Goal: Navigation & Orientation: Find specific page/section

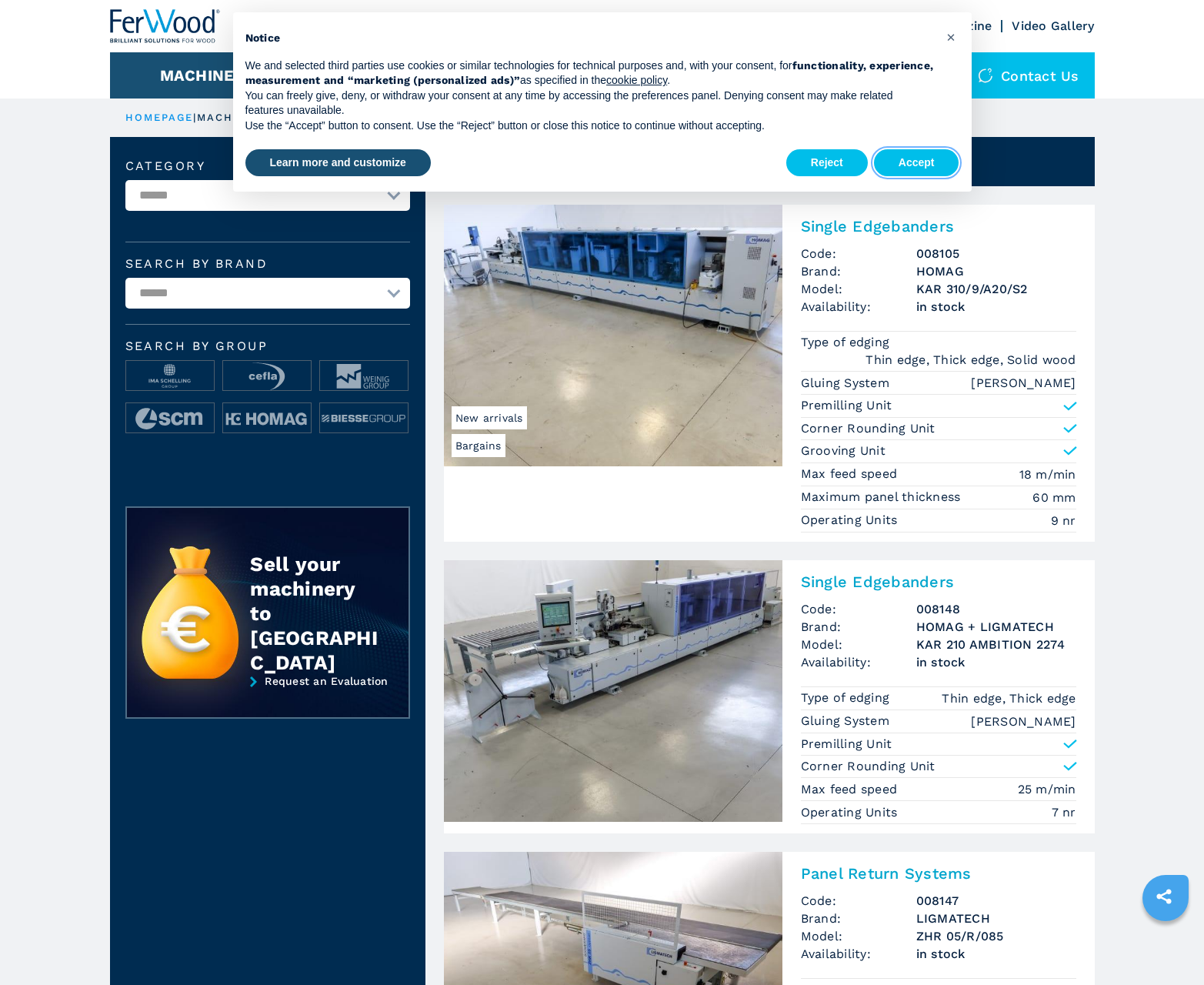
click at [917, 163] on button "Accept" at bounding box center [917, 164] width 85 height 28
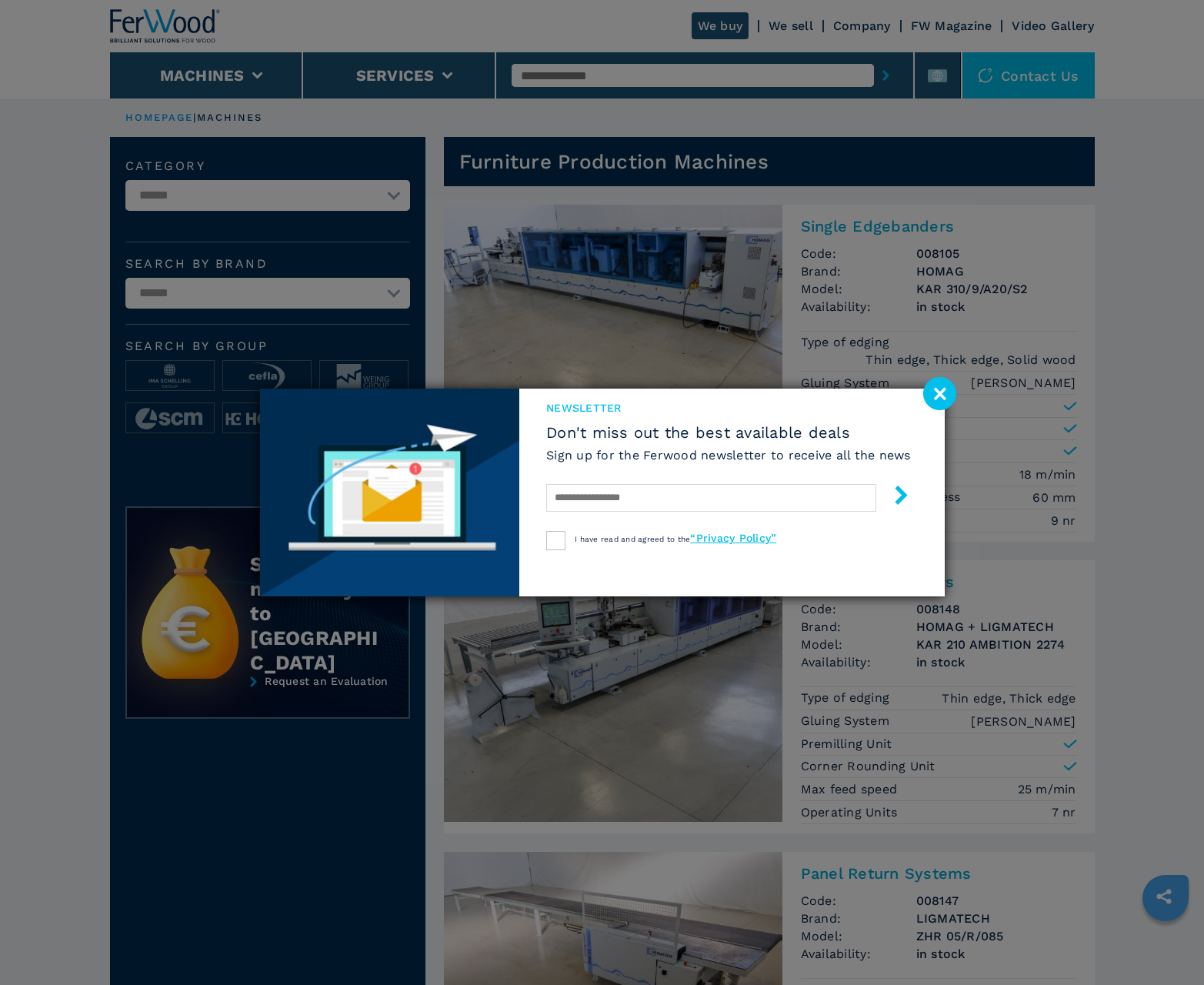
scroll to position [1540, 0]
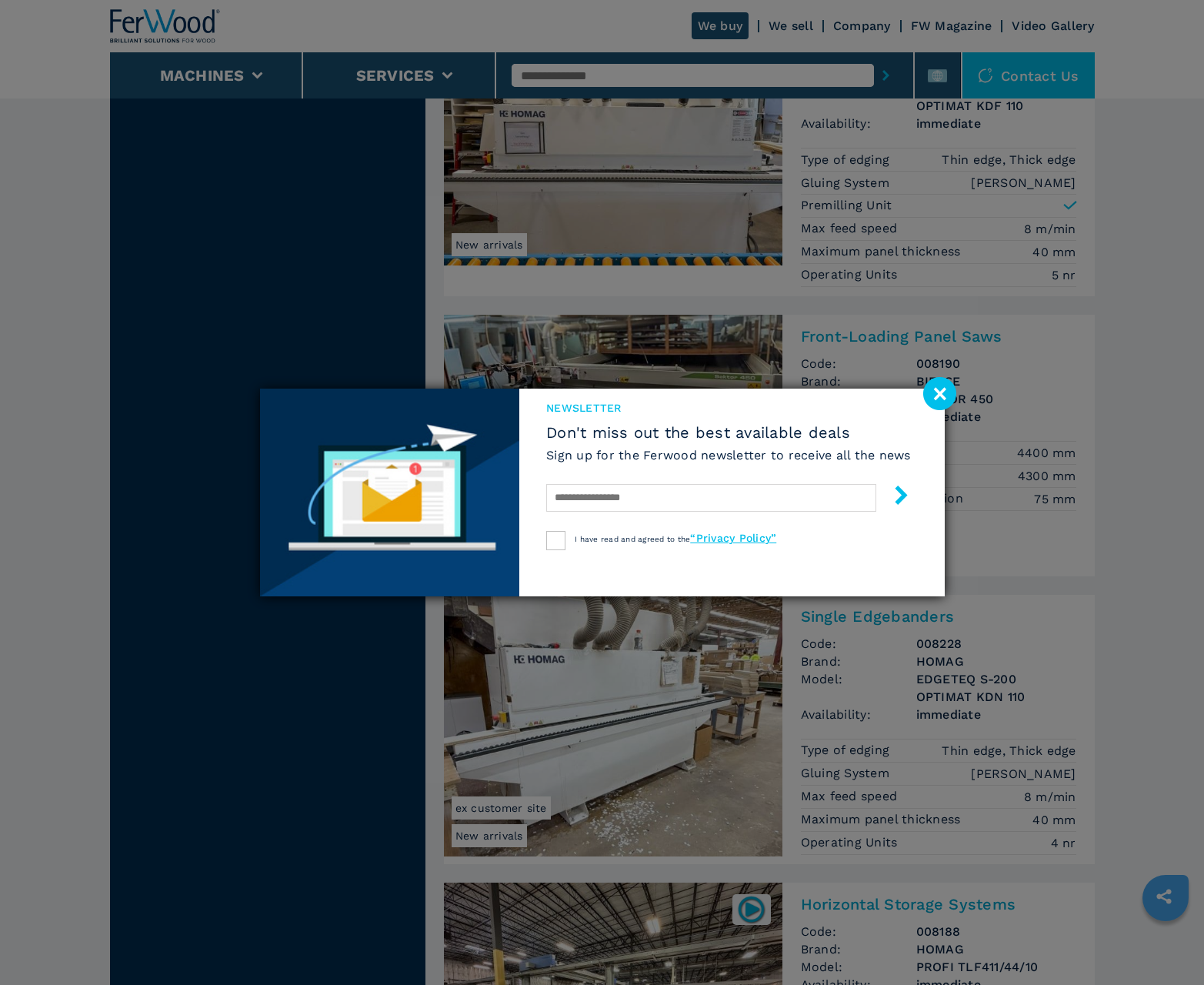
click at [939, 393] on image at bounding box center [940, 394] width 33 height 33
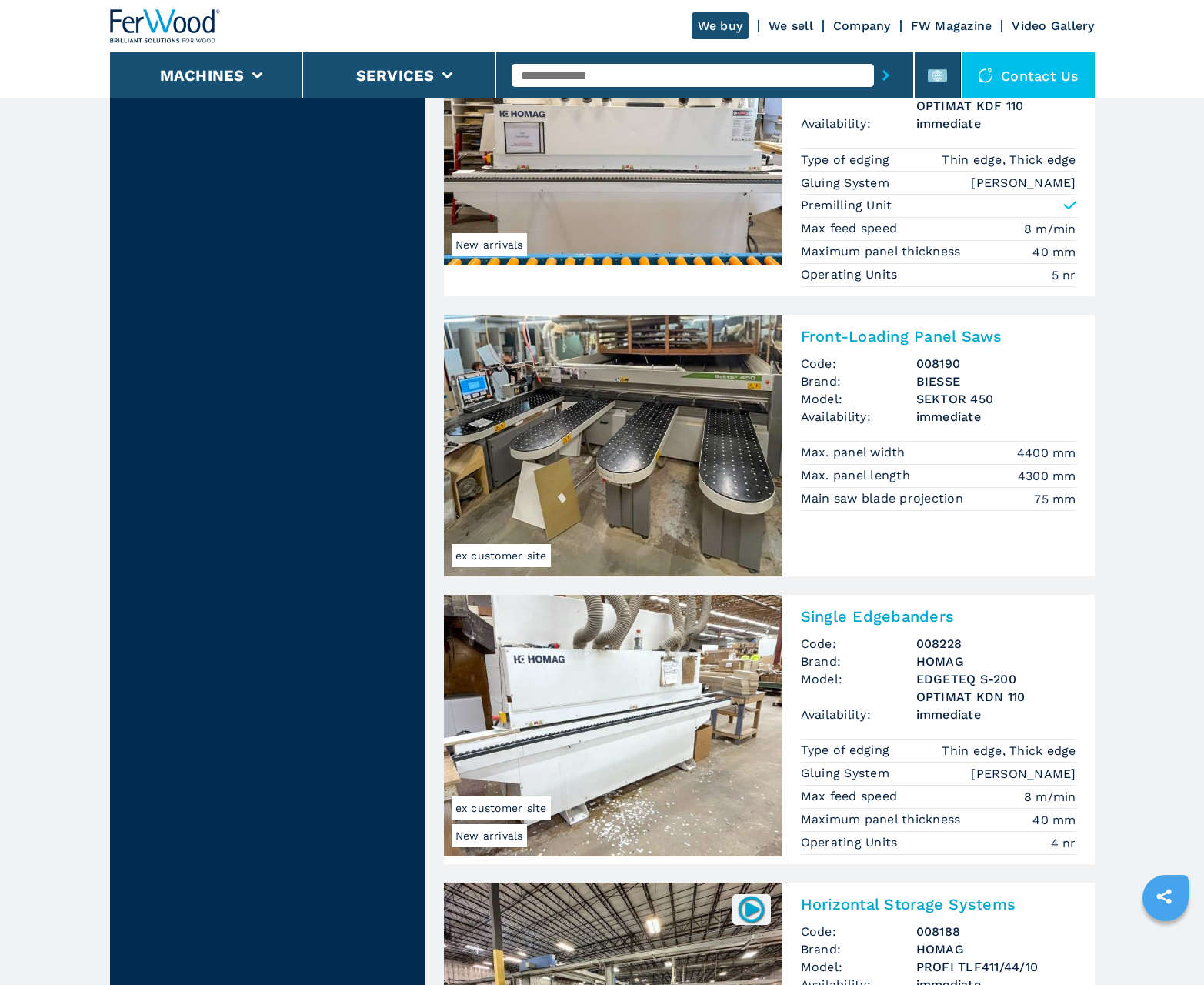
scroll to position [3096, 0]
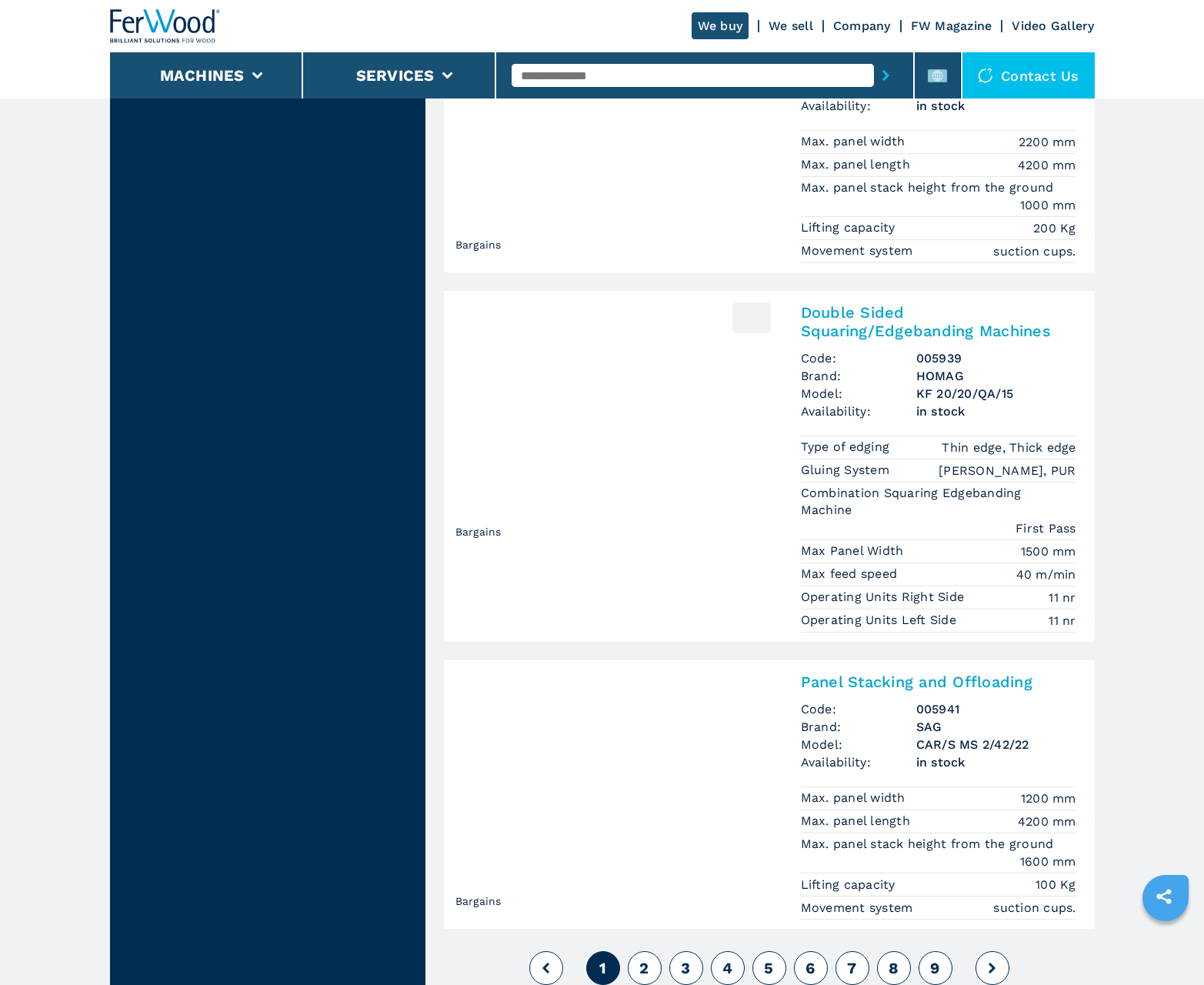
click at [644, 968] on span "2" at bounding box center [644, 968] width 9 height 19
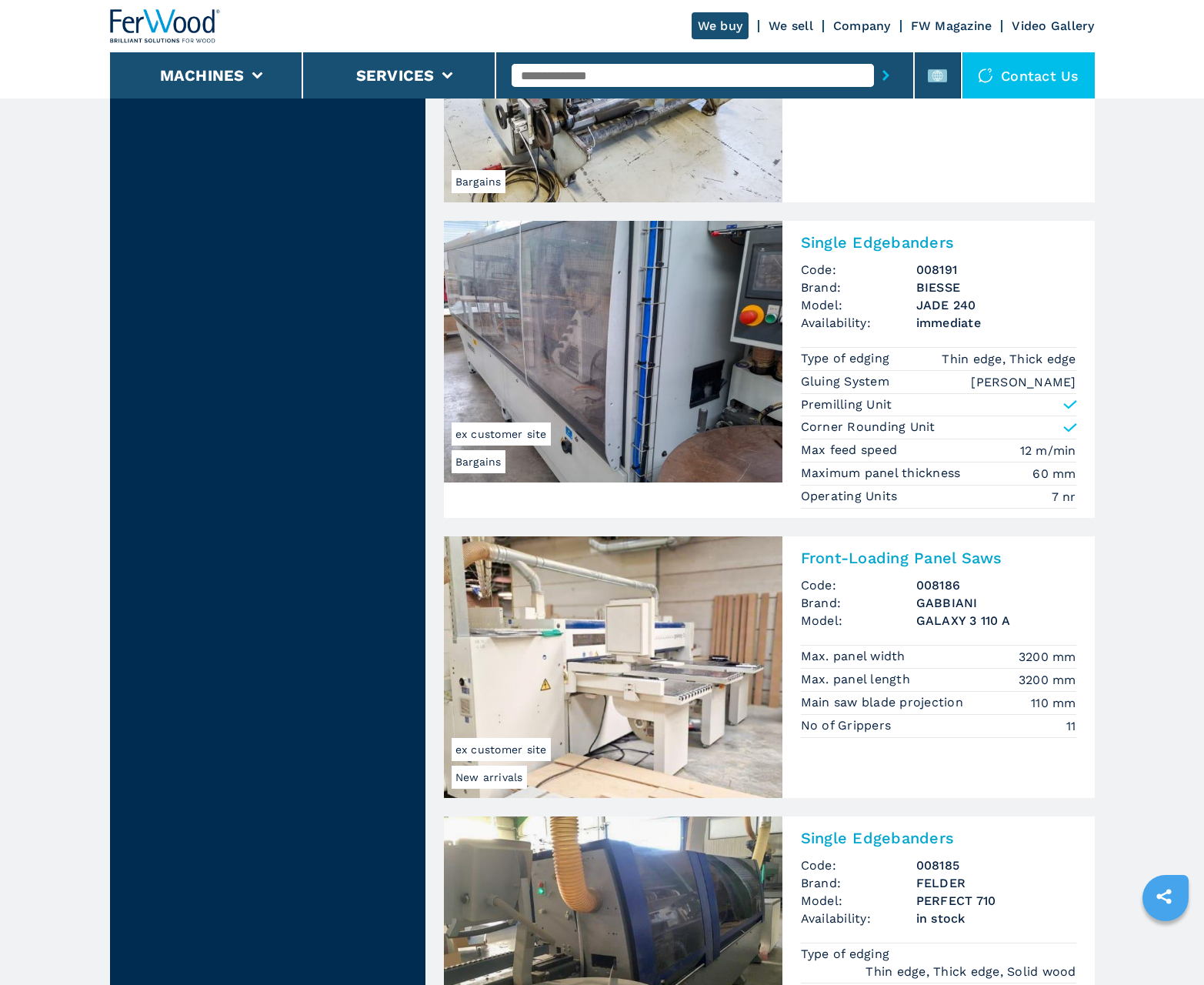
scroll to position [3103, 0]
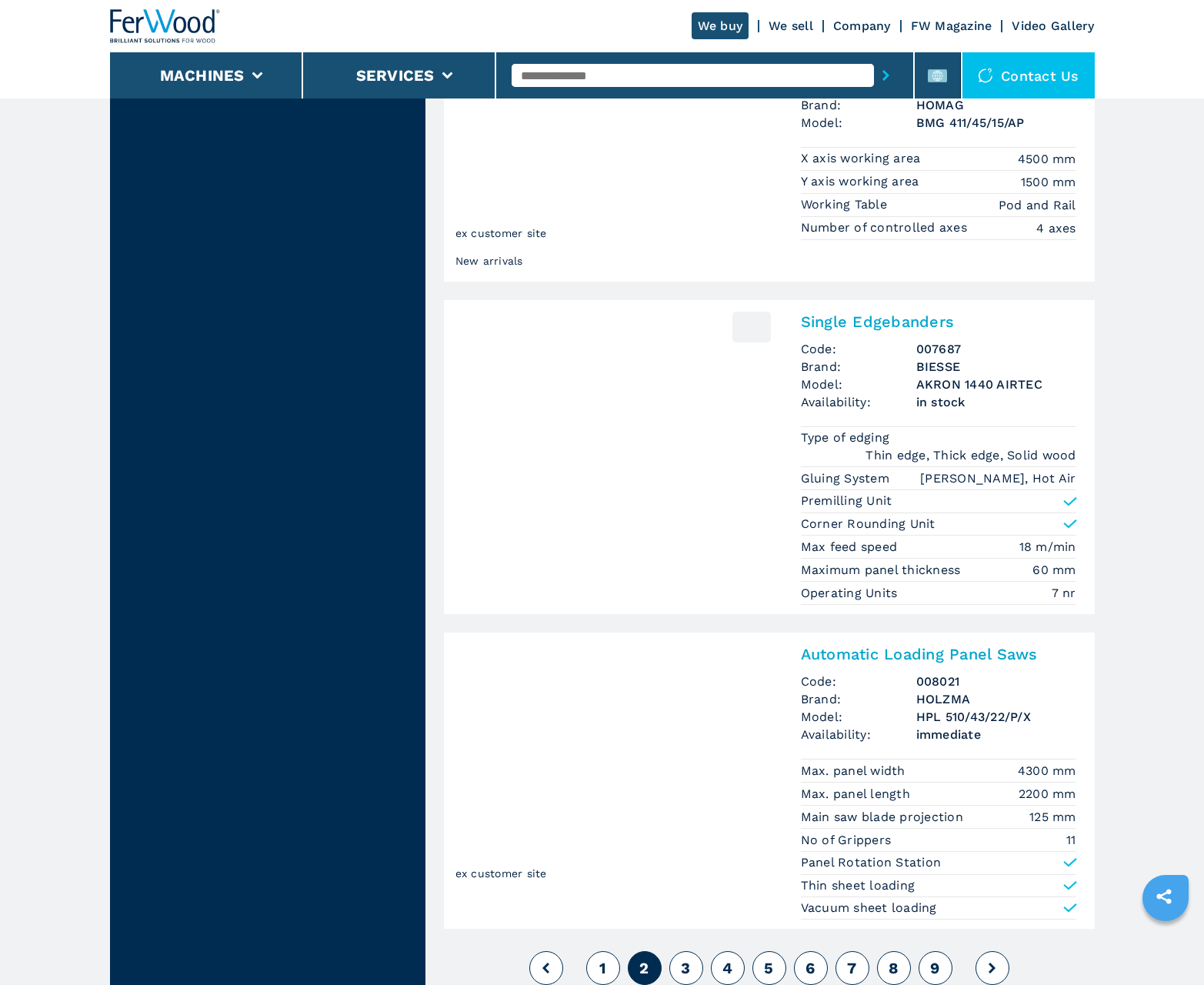
click at [686, 968] on span "3" at bounding box center [686, 968] width 9 height 19
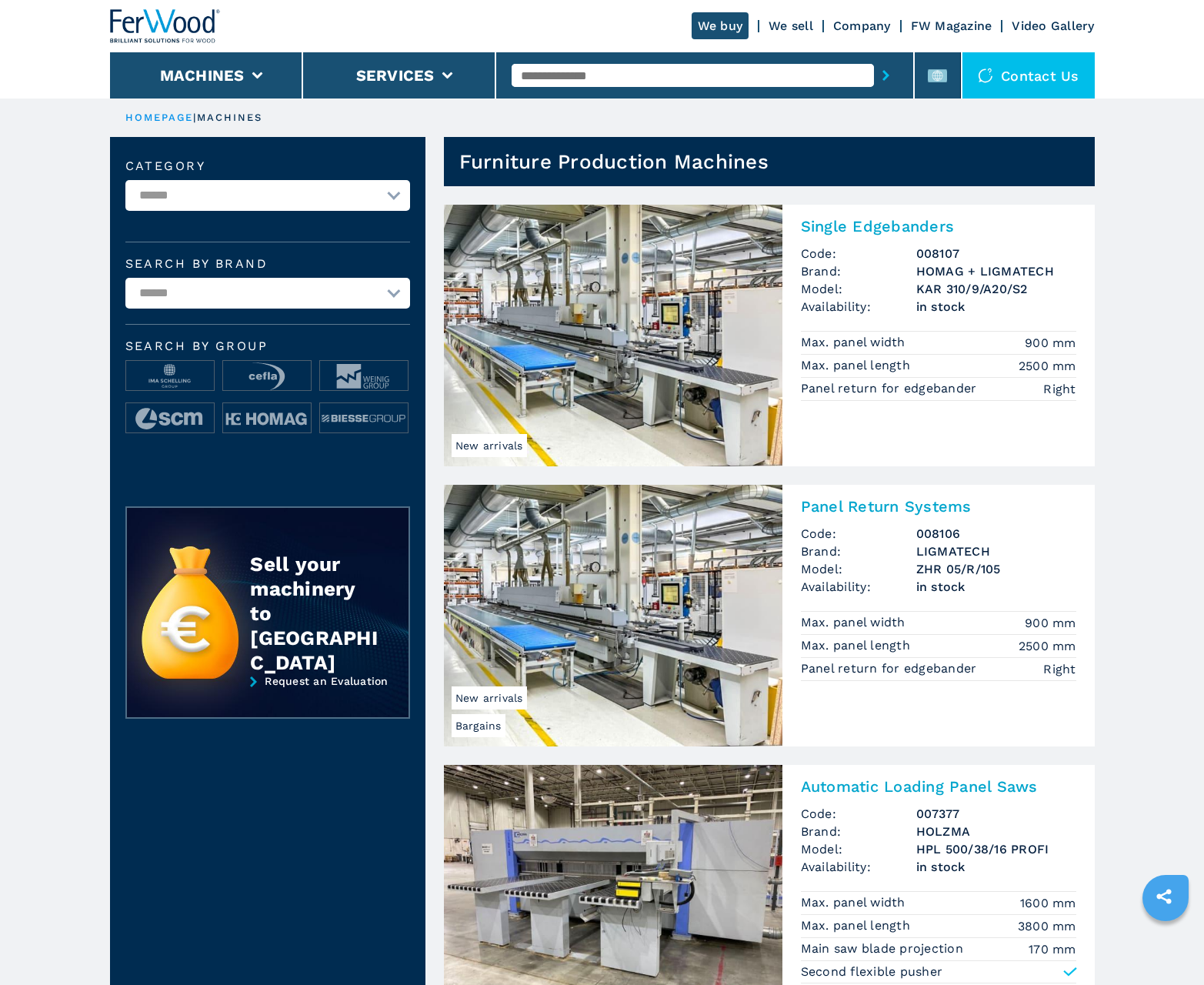
scroll to position [1540, 0]
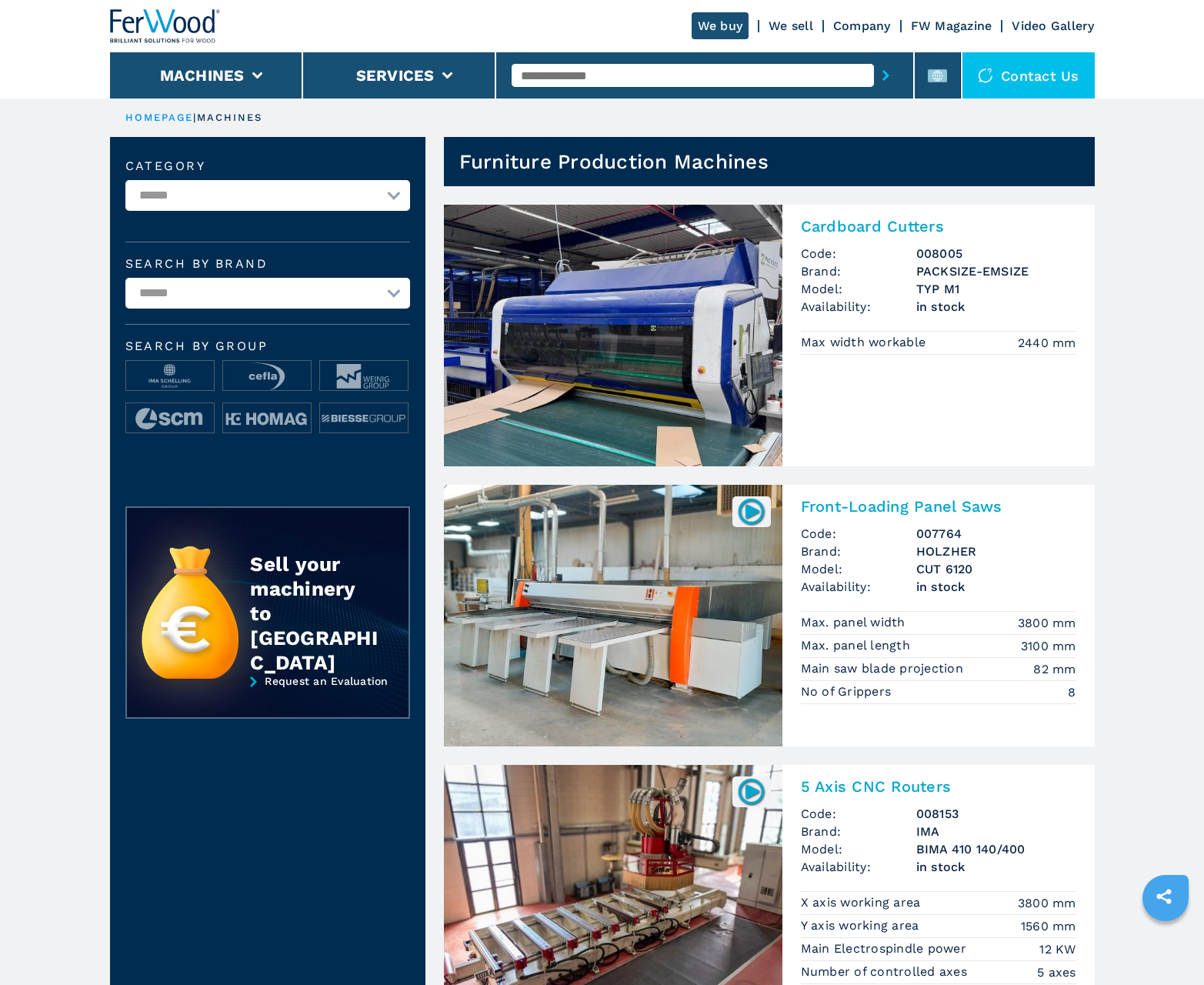
scroll to position [1540, 0]
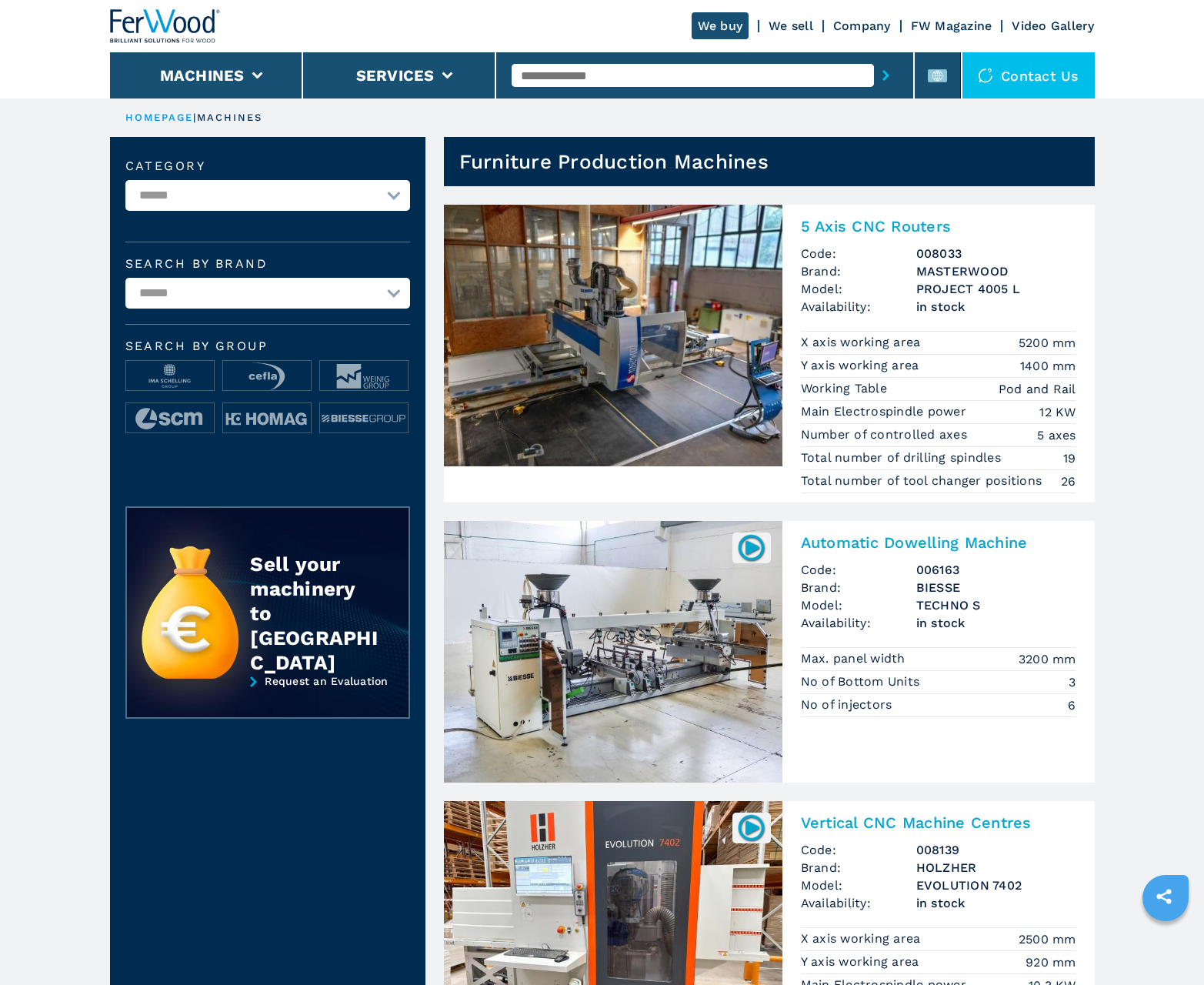
scroll to position [1540, 0]
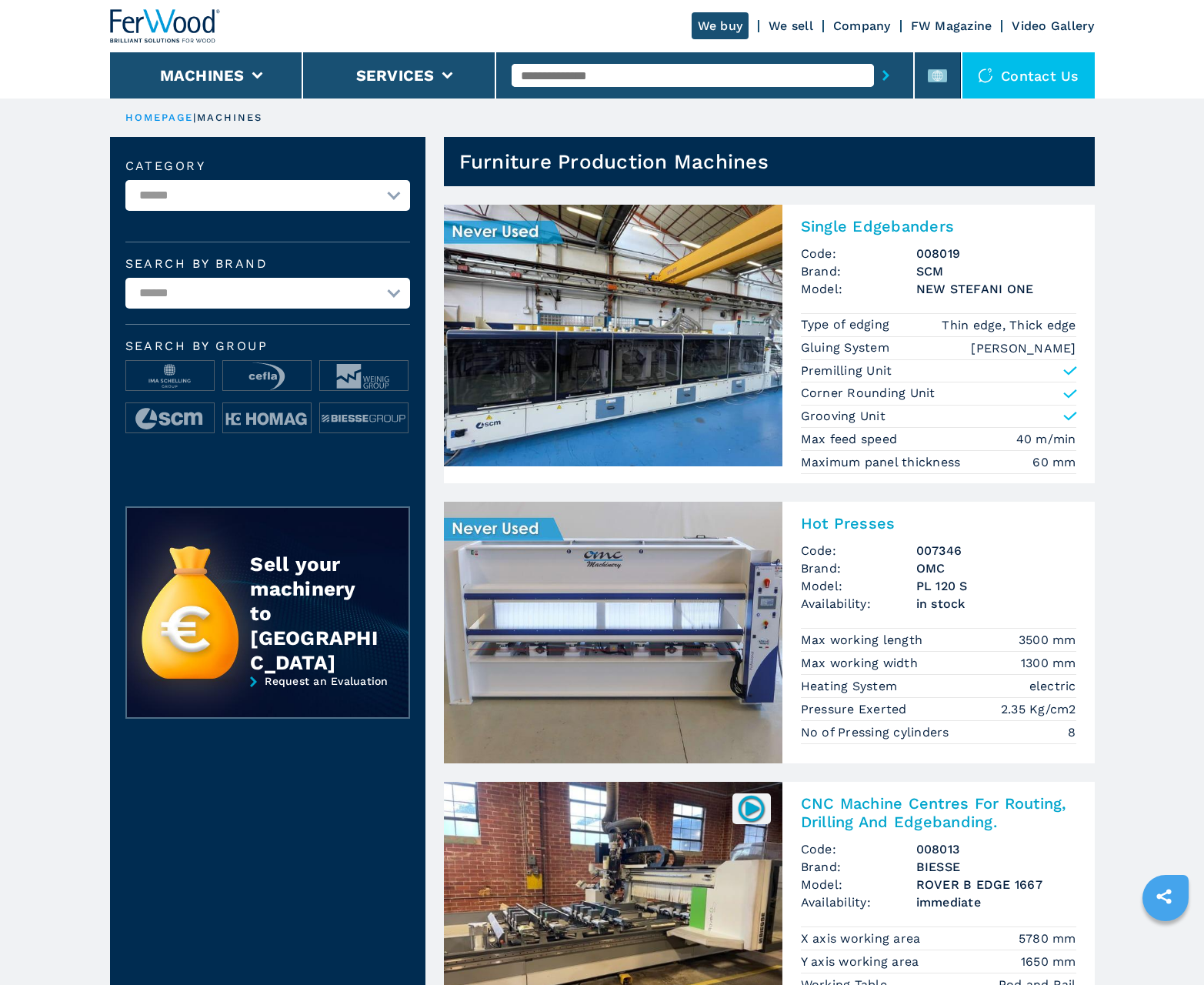
scroll to position [1540, 0]
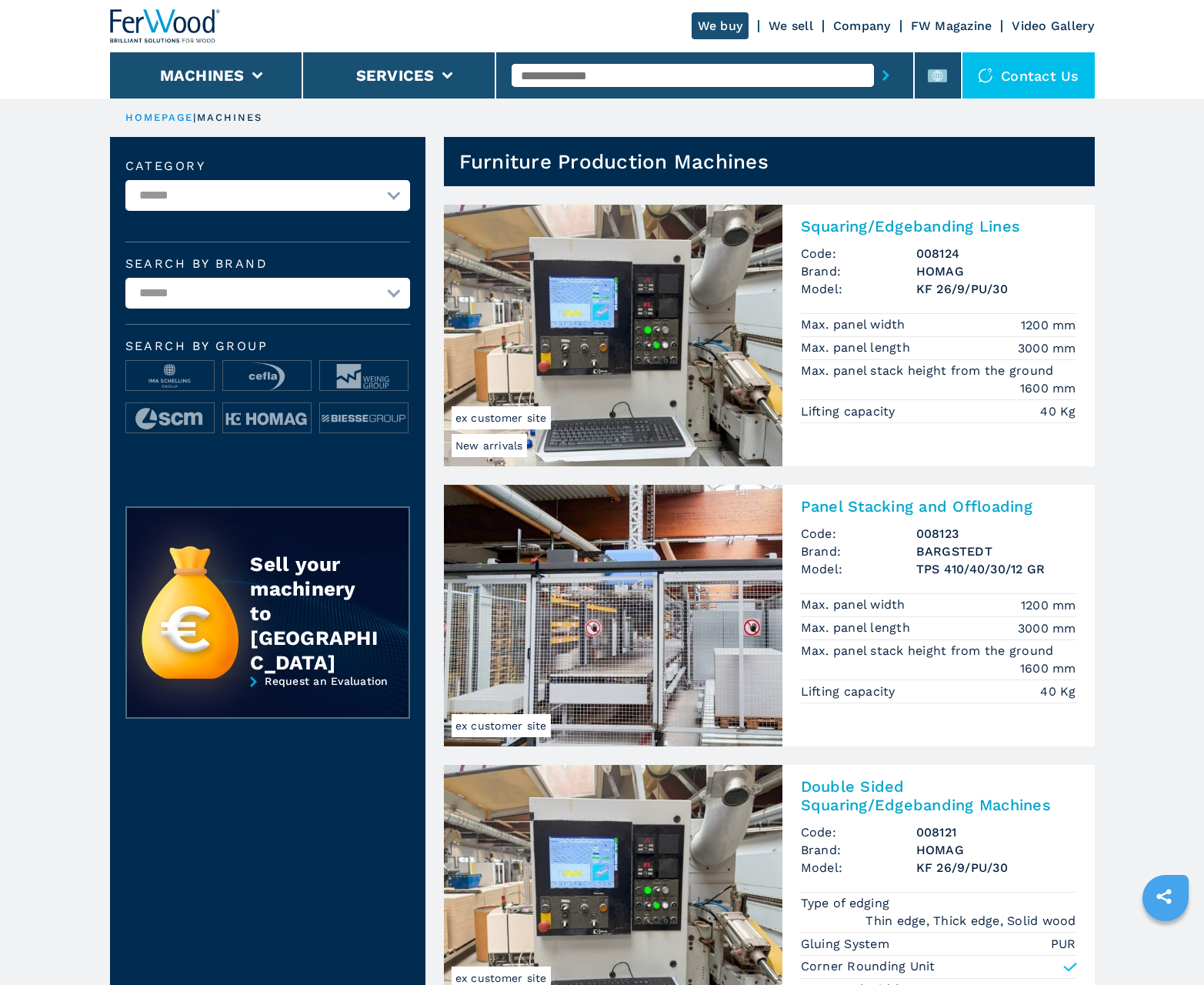
scroll to position [1540, 0]
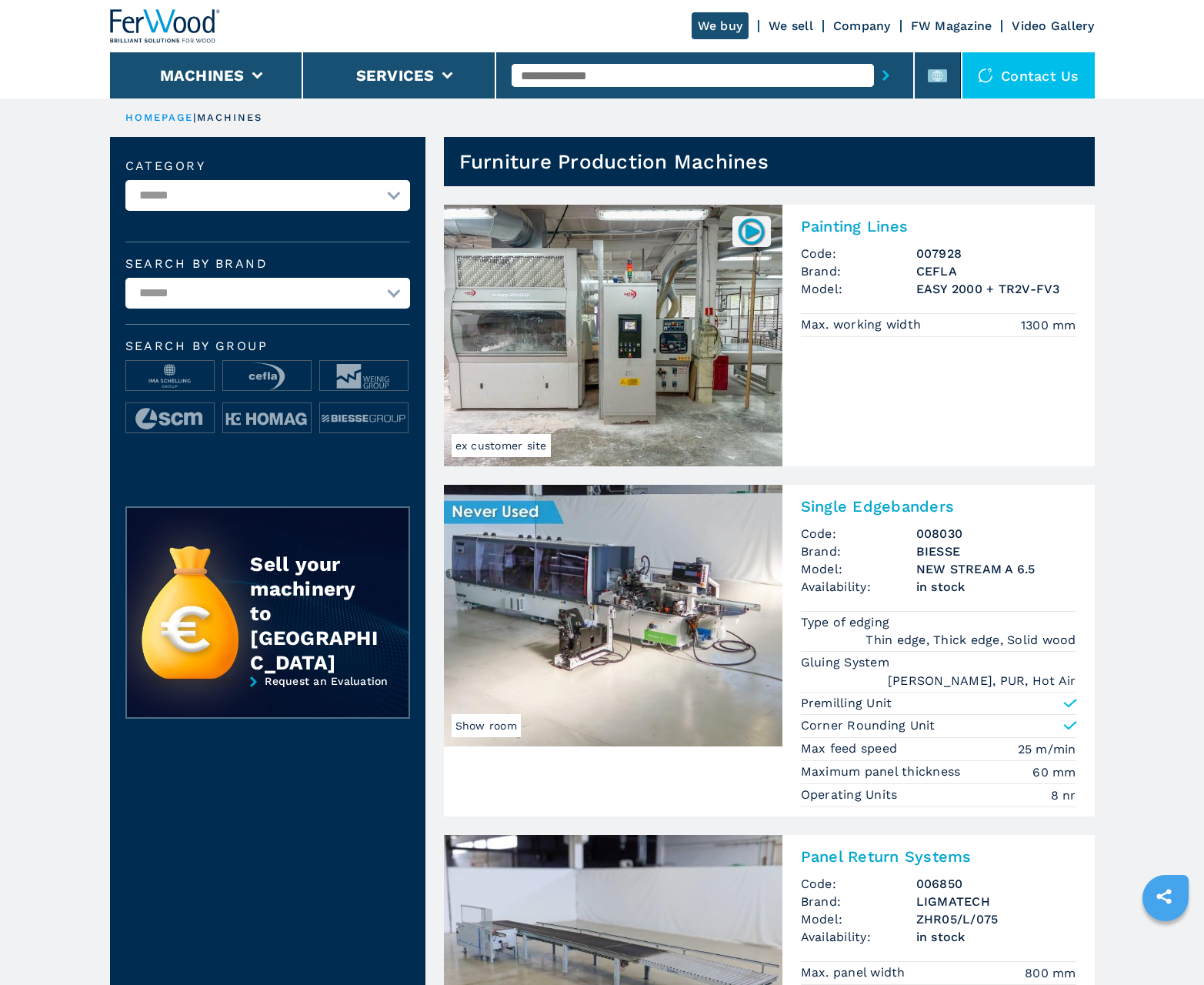
scroll to position [1540, 0]
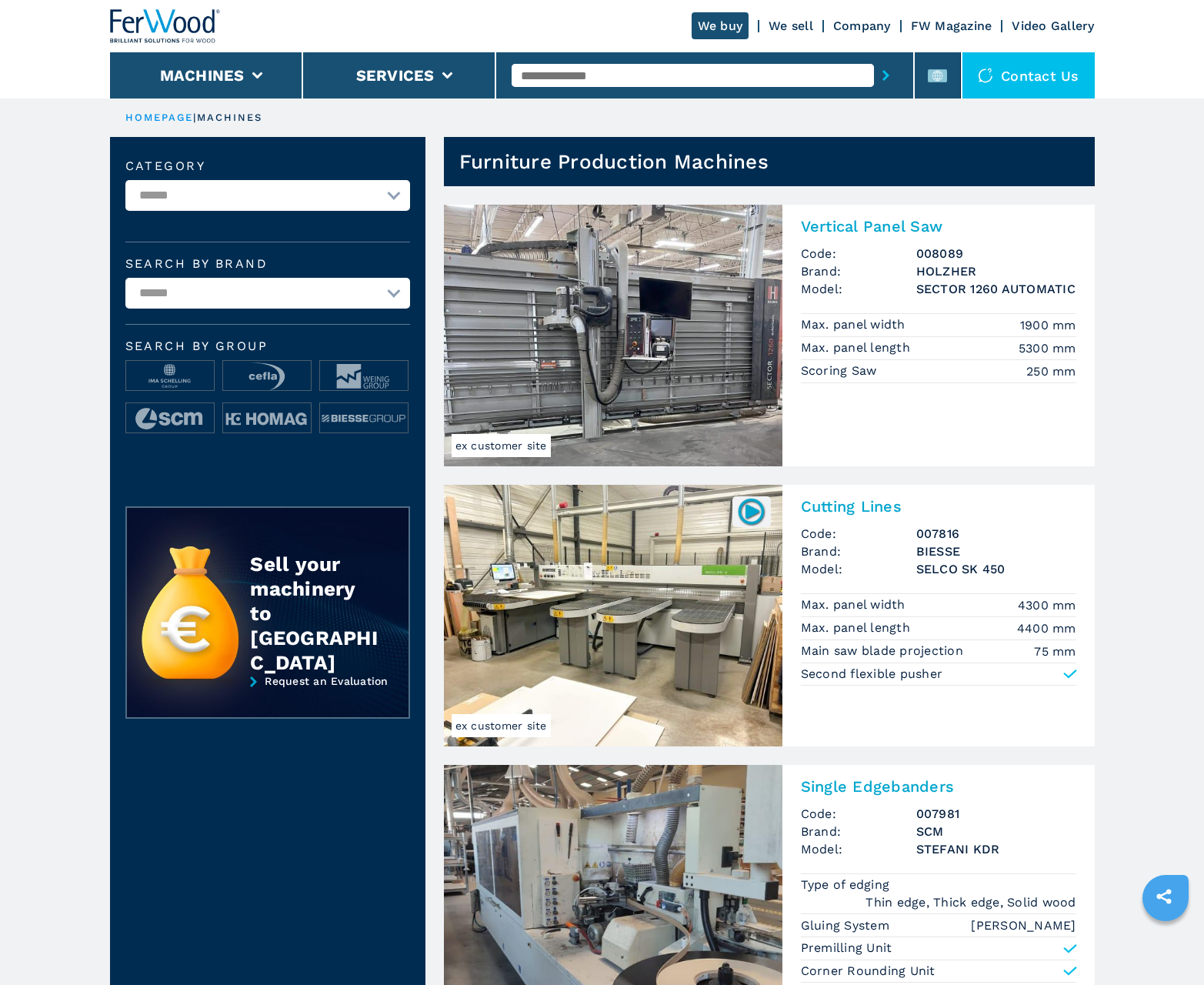
scroll to position [1540, 0]
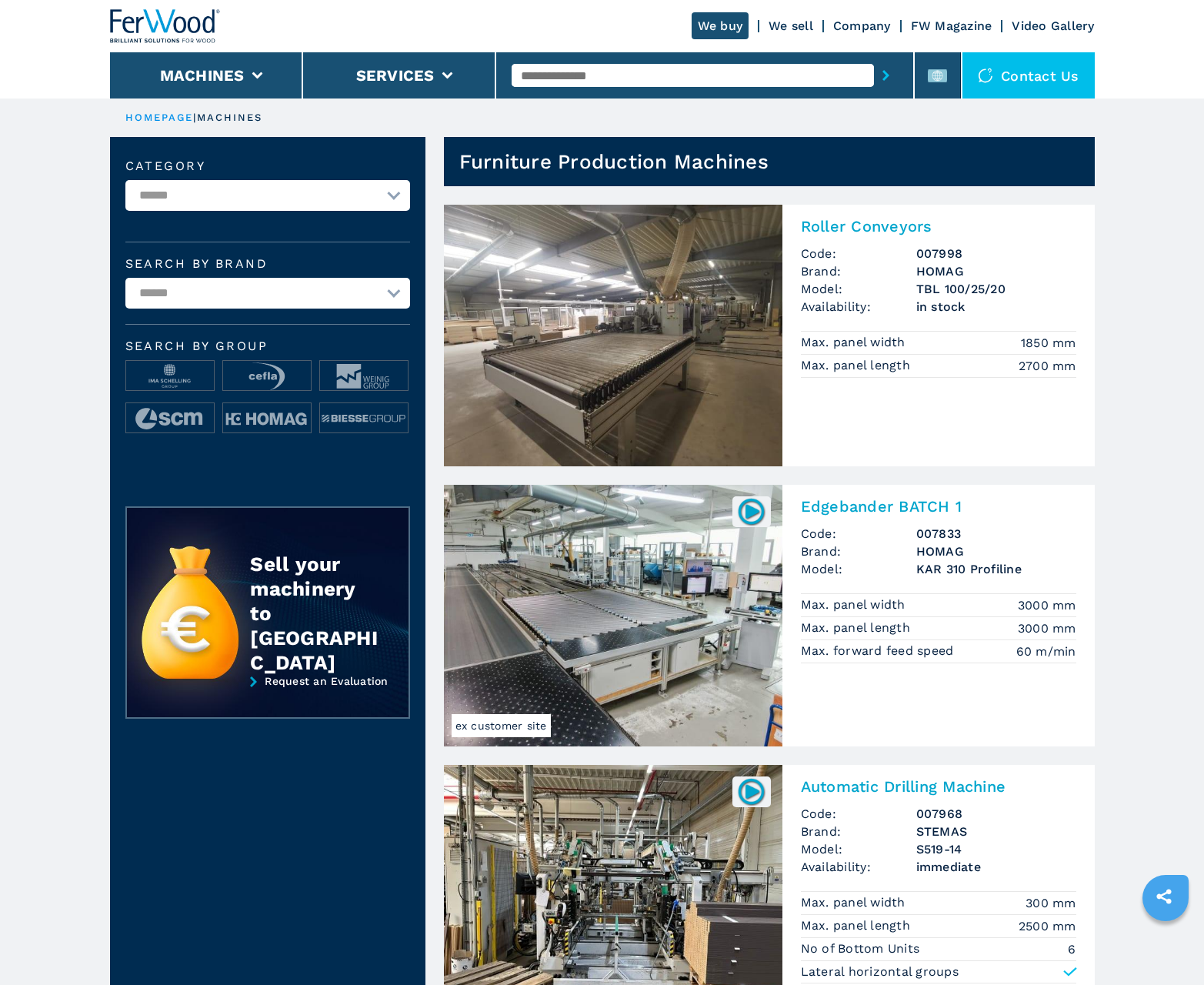
scroll to position [1540, 0]
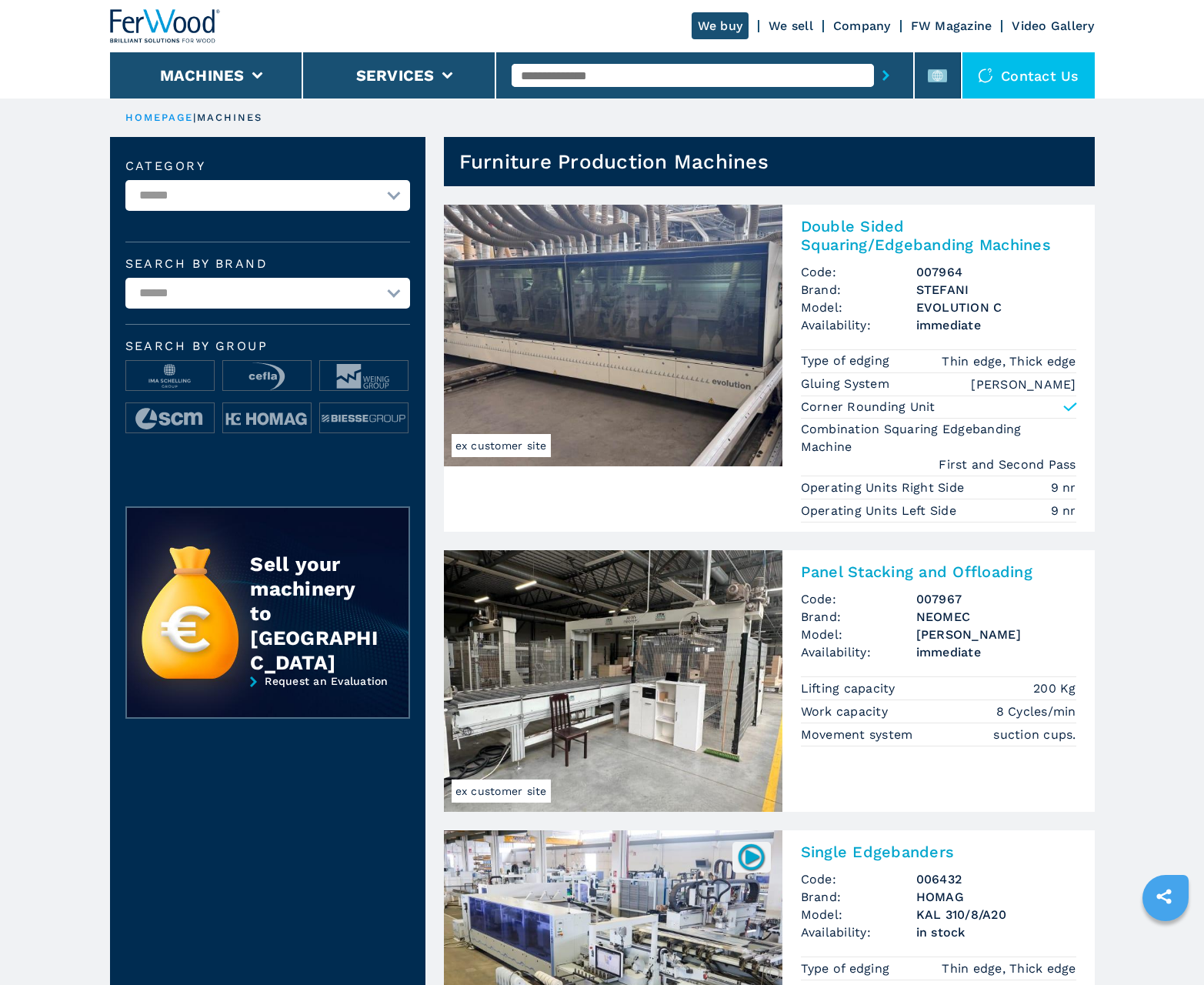
scroll to position [1540, 0]
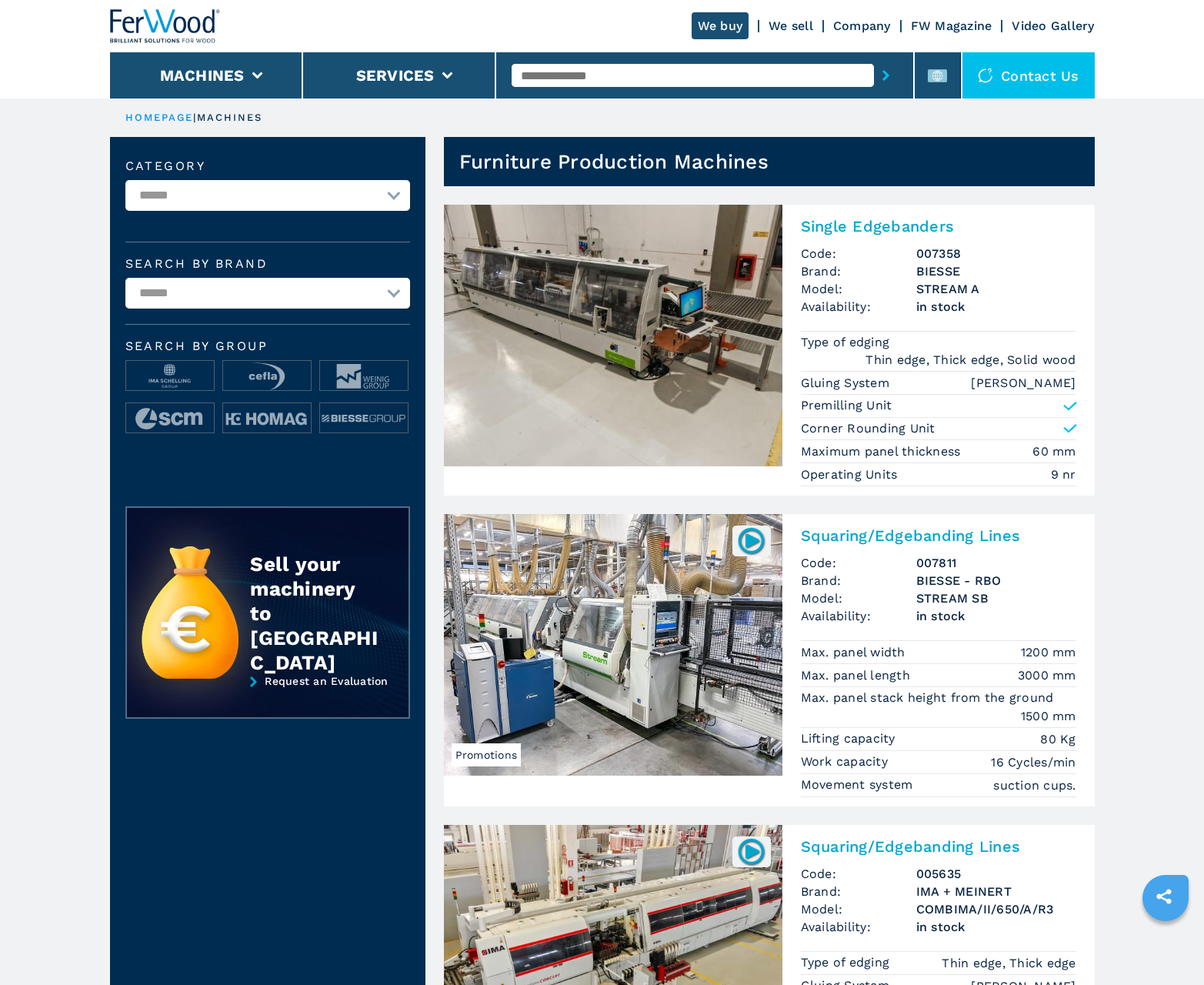
scroll to position [1540, 0]
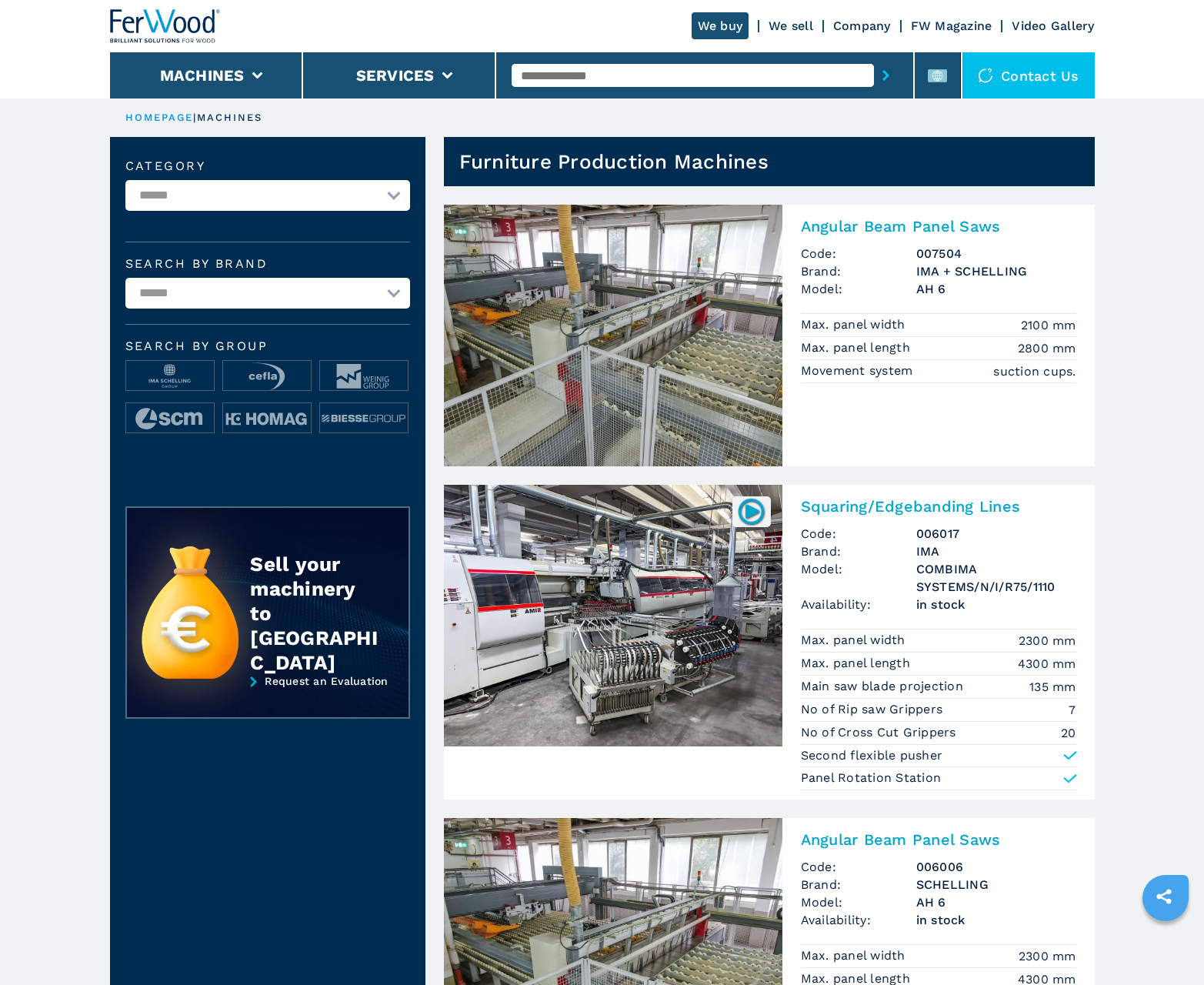
scroll to position [1540, 0]
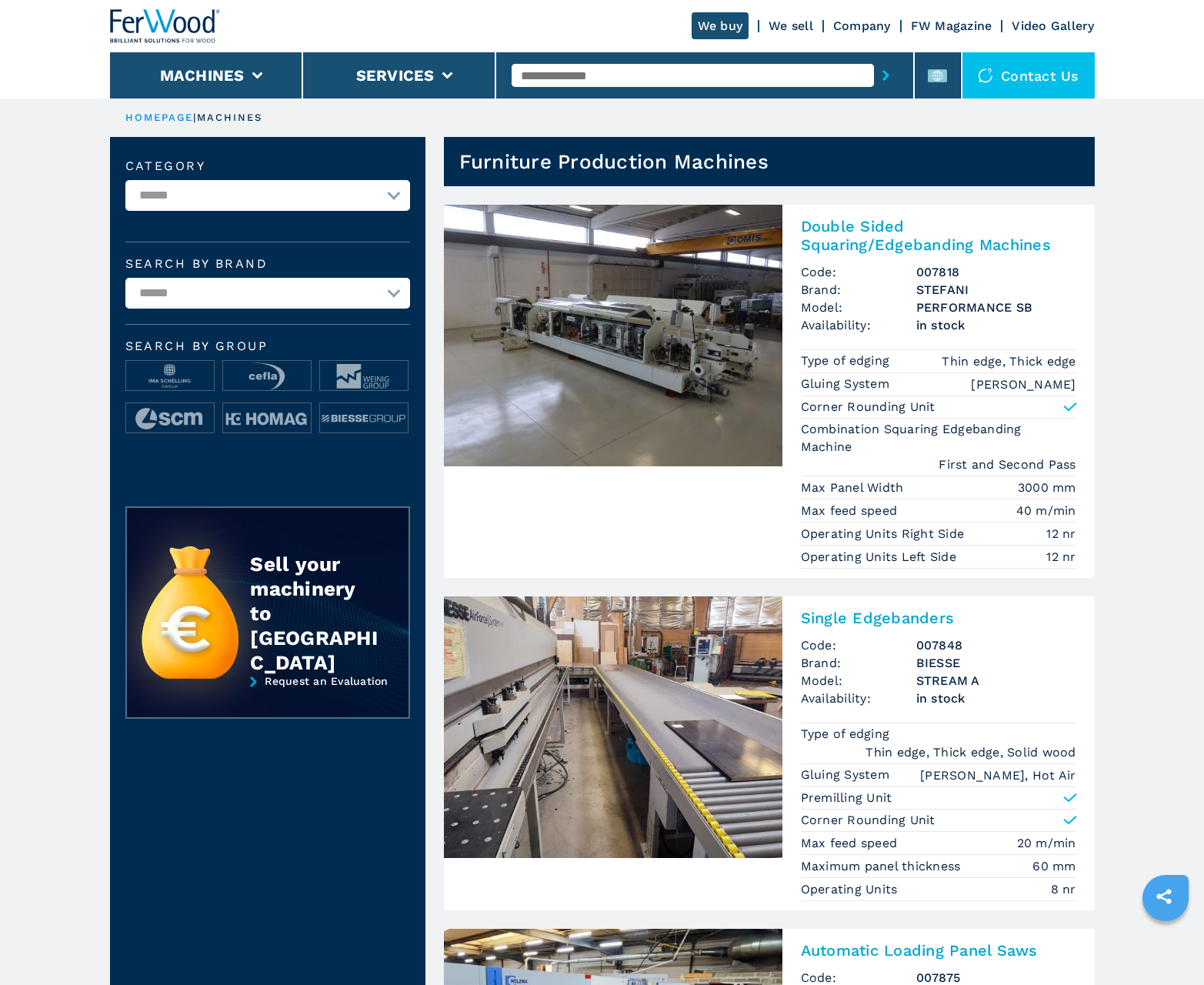
scroll to position [1540, 0]
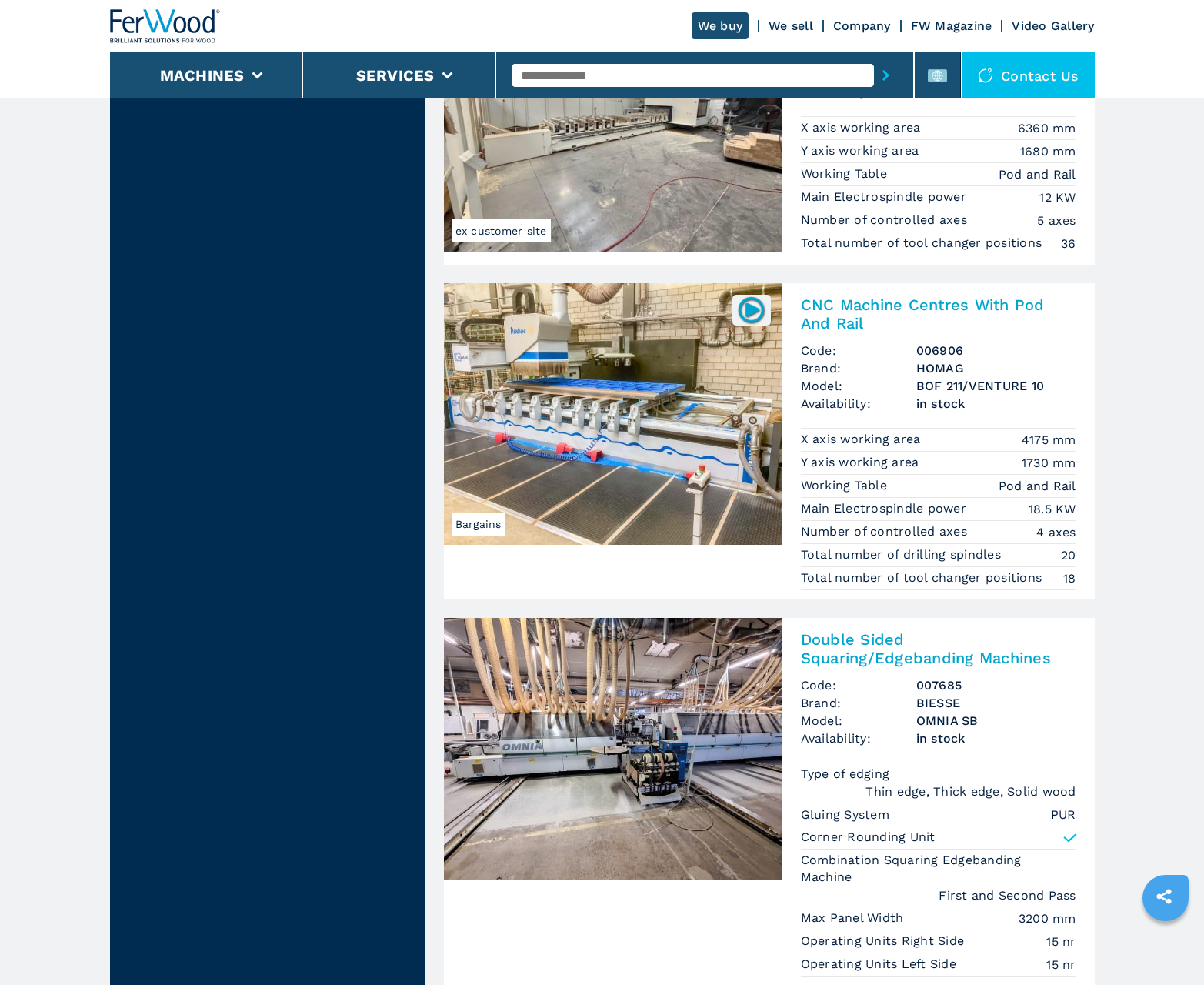
scroll to position [3157, 0]
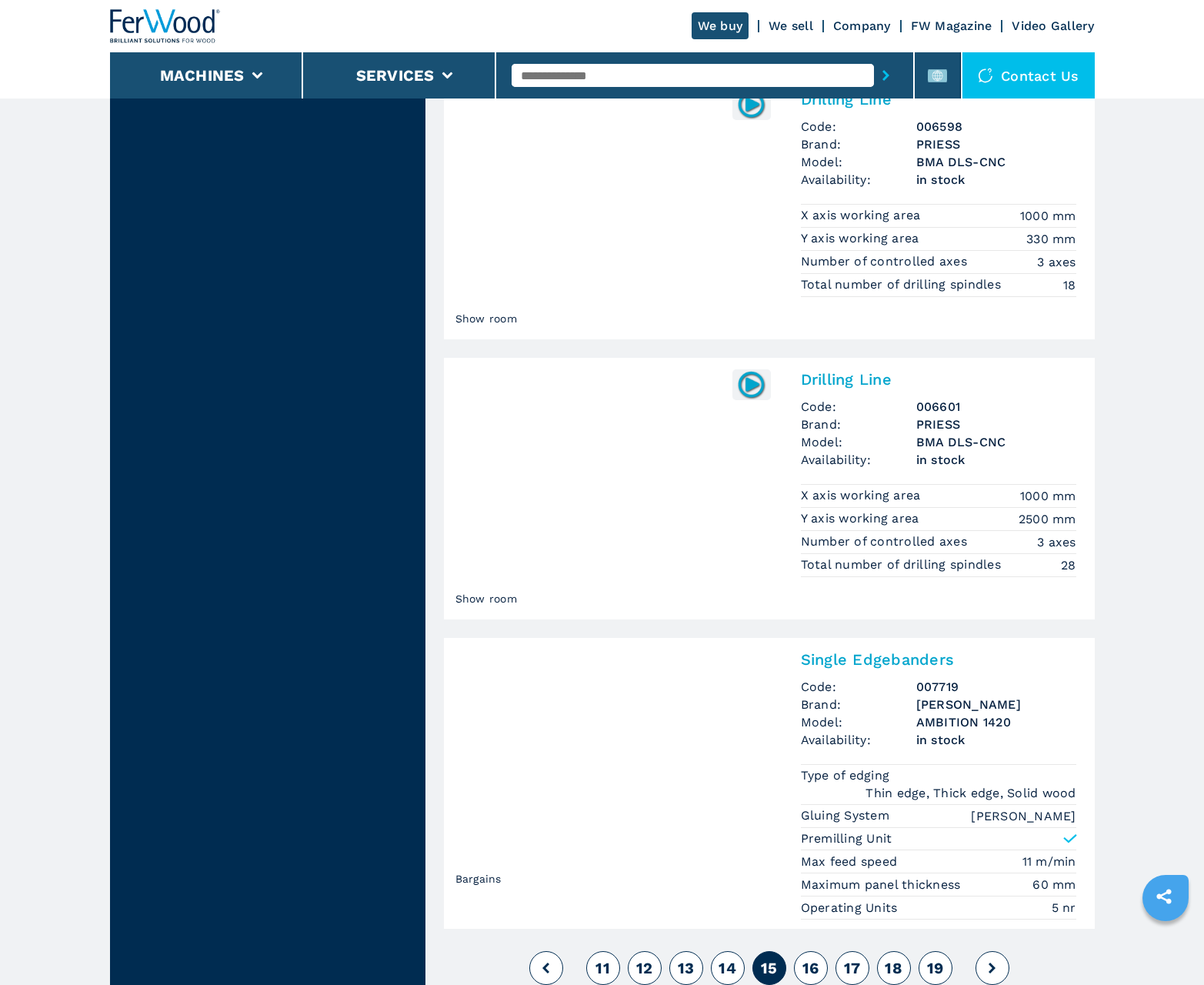
click at [810, 968] on span "16" at bounding box center [811, 968] width 17 height 19
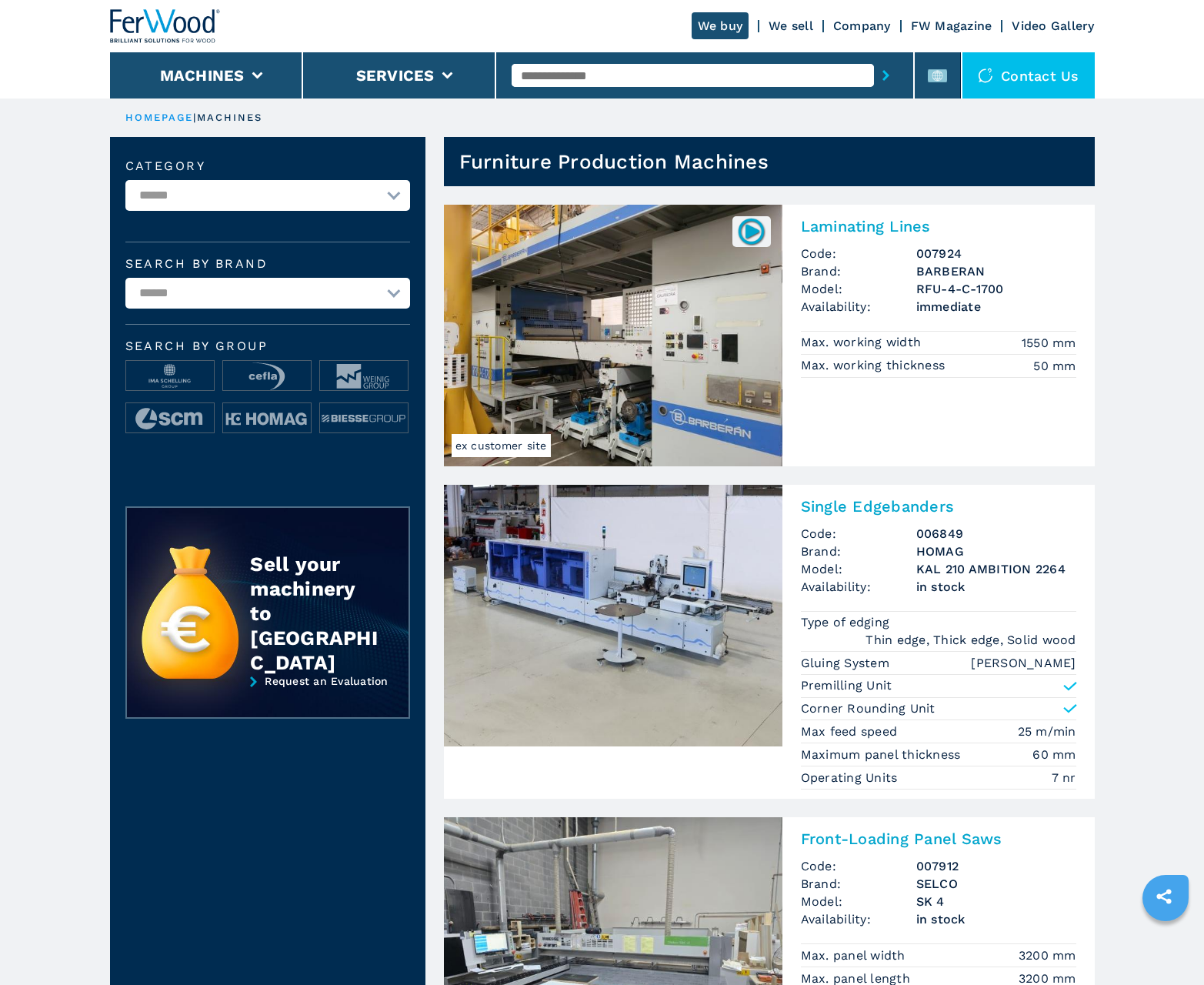
scroll to position [1540, 0]
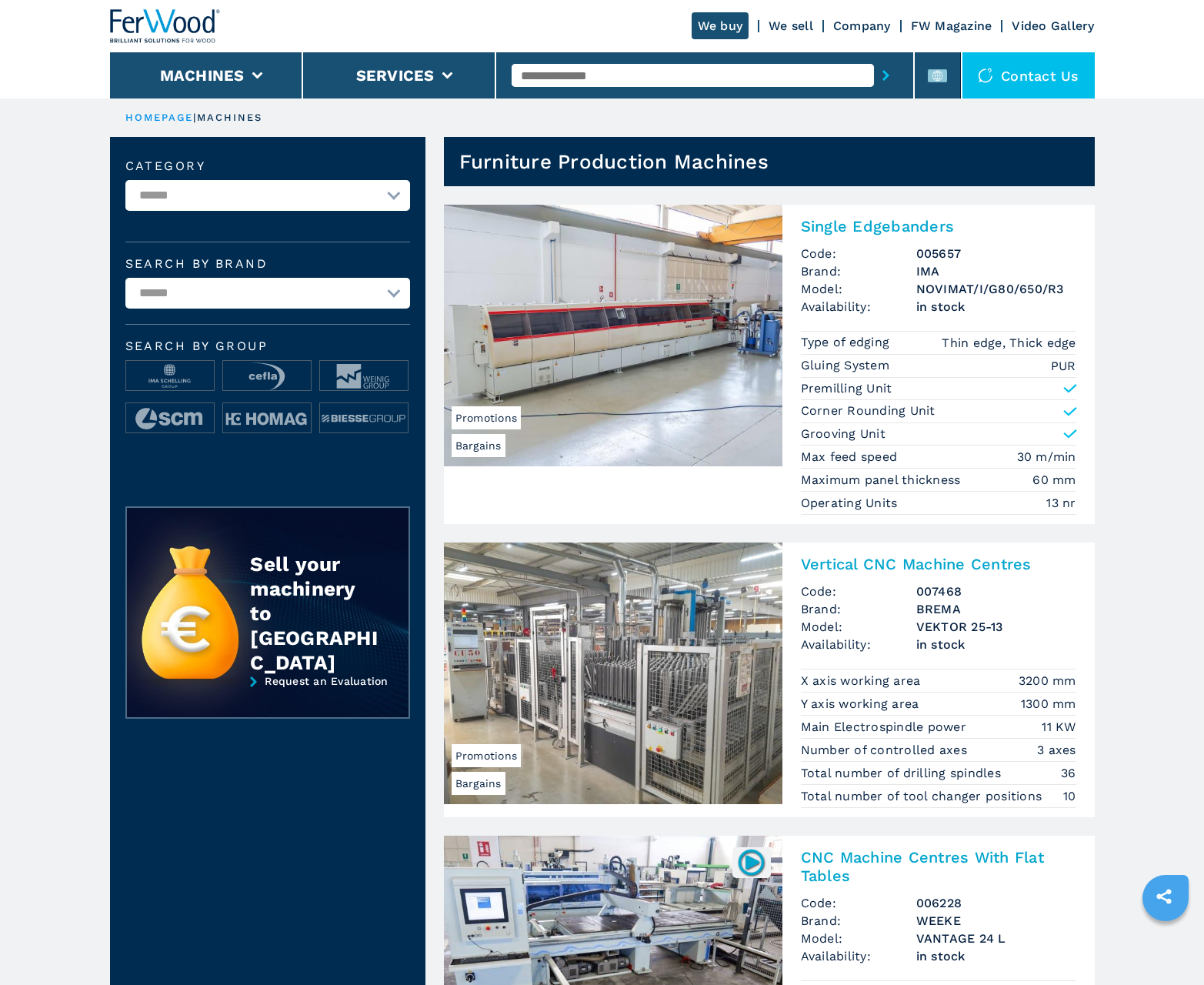
scroll to position [1540, 0]
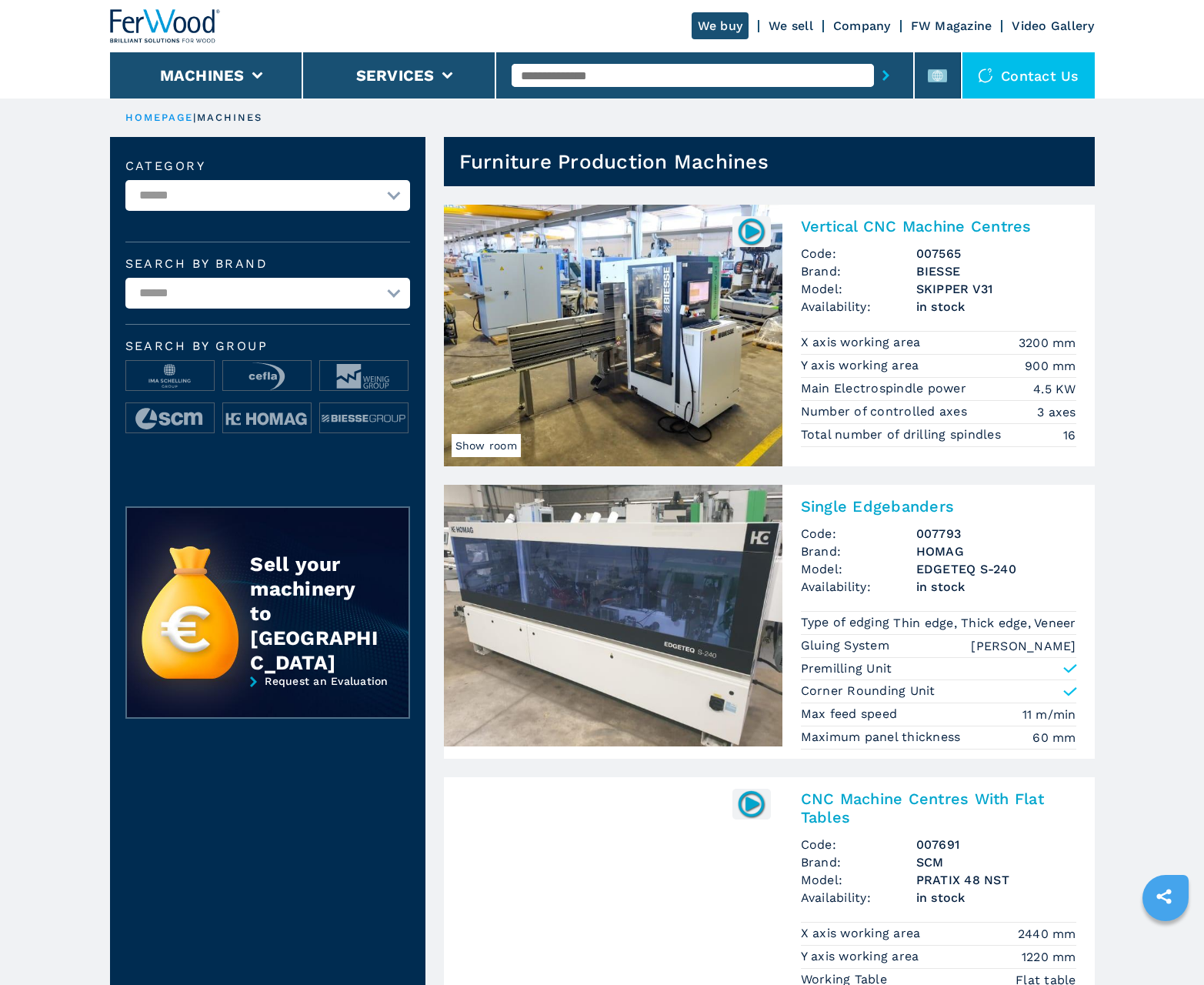
scroll to position [1540, 0]
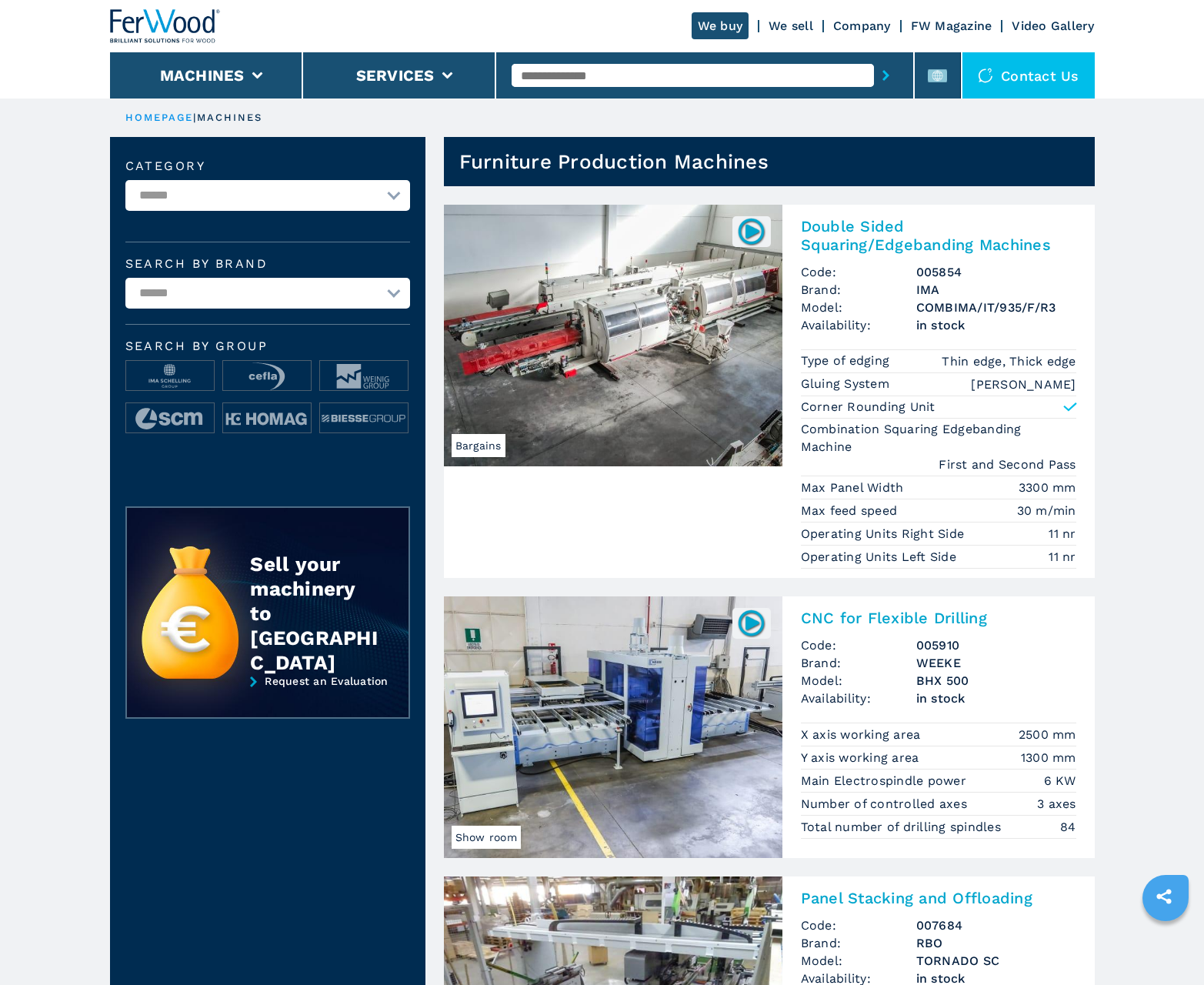
scroll to position [1540, 0]
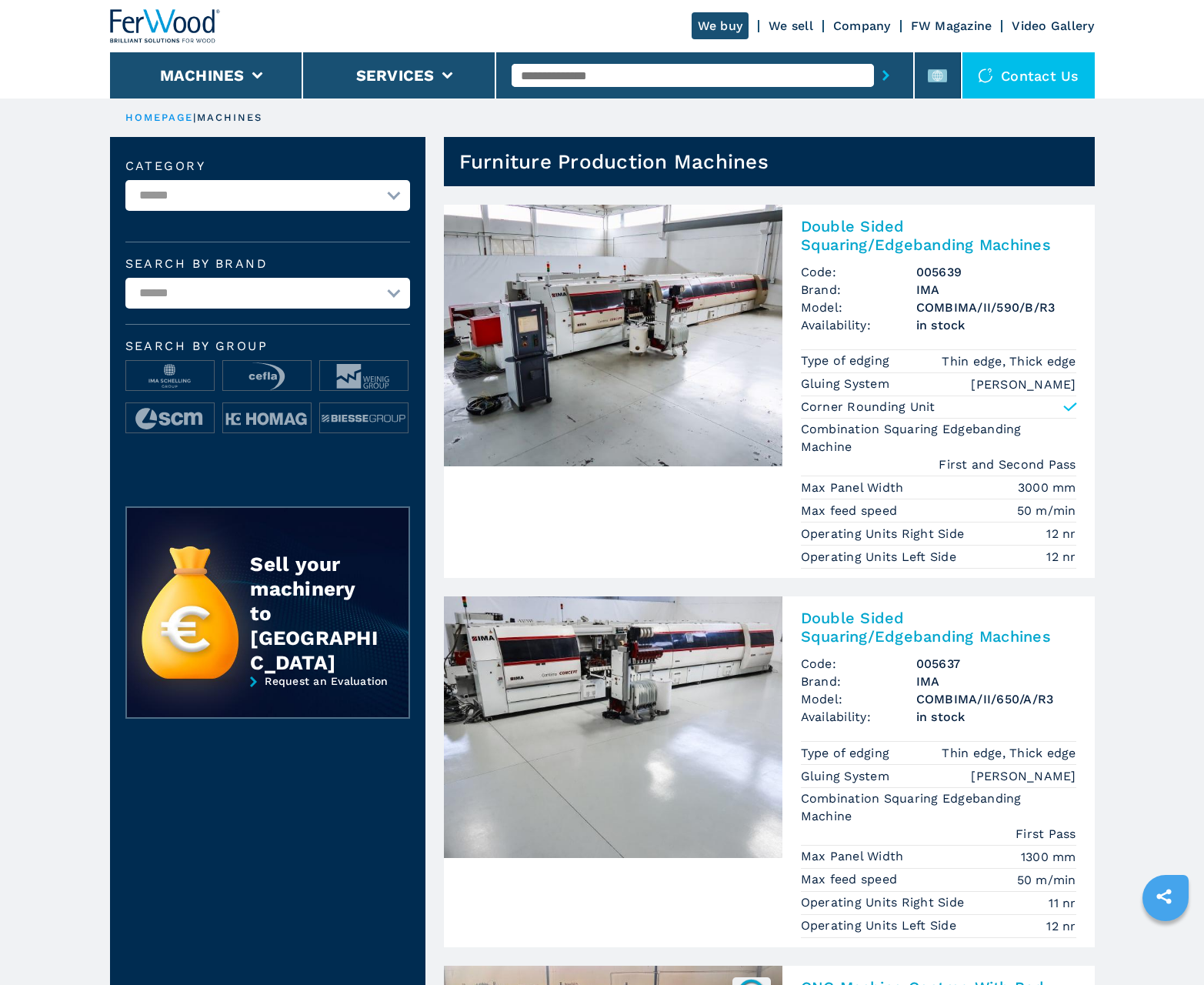
scroll to position [1540, 0]
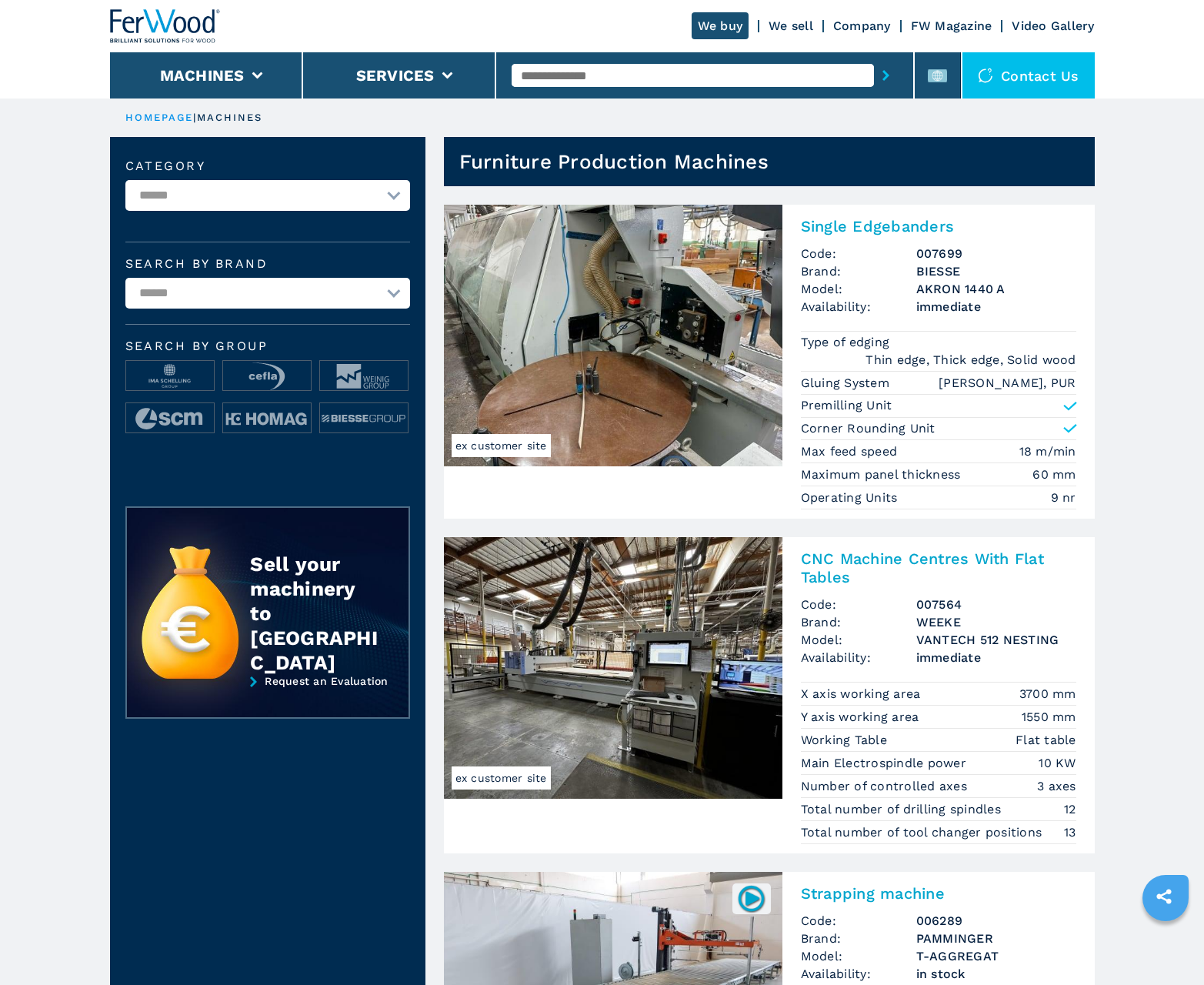
scroll to position [1540, 0]
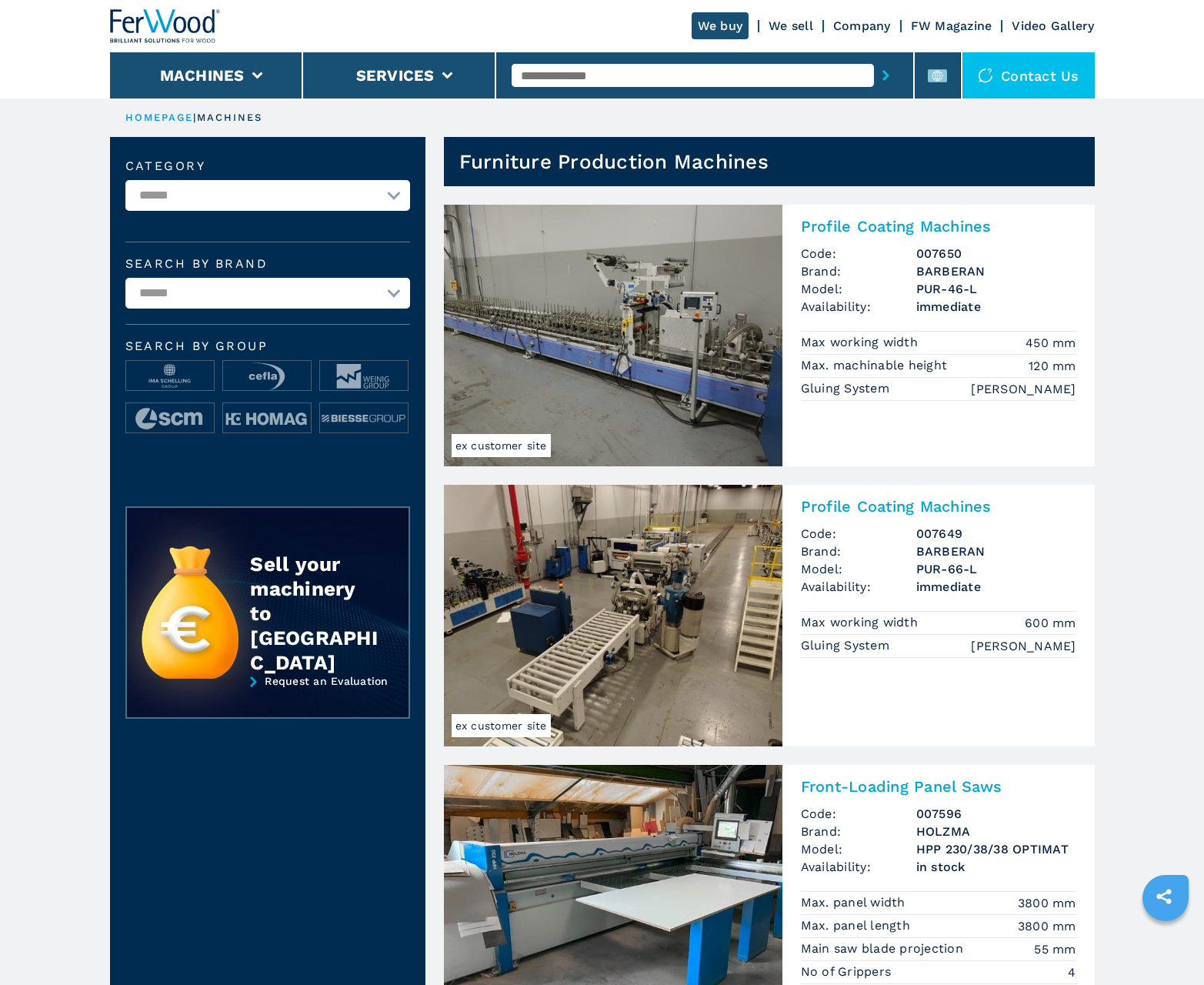
scroll to position [1540, 0]
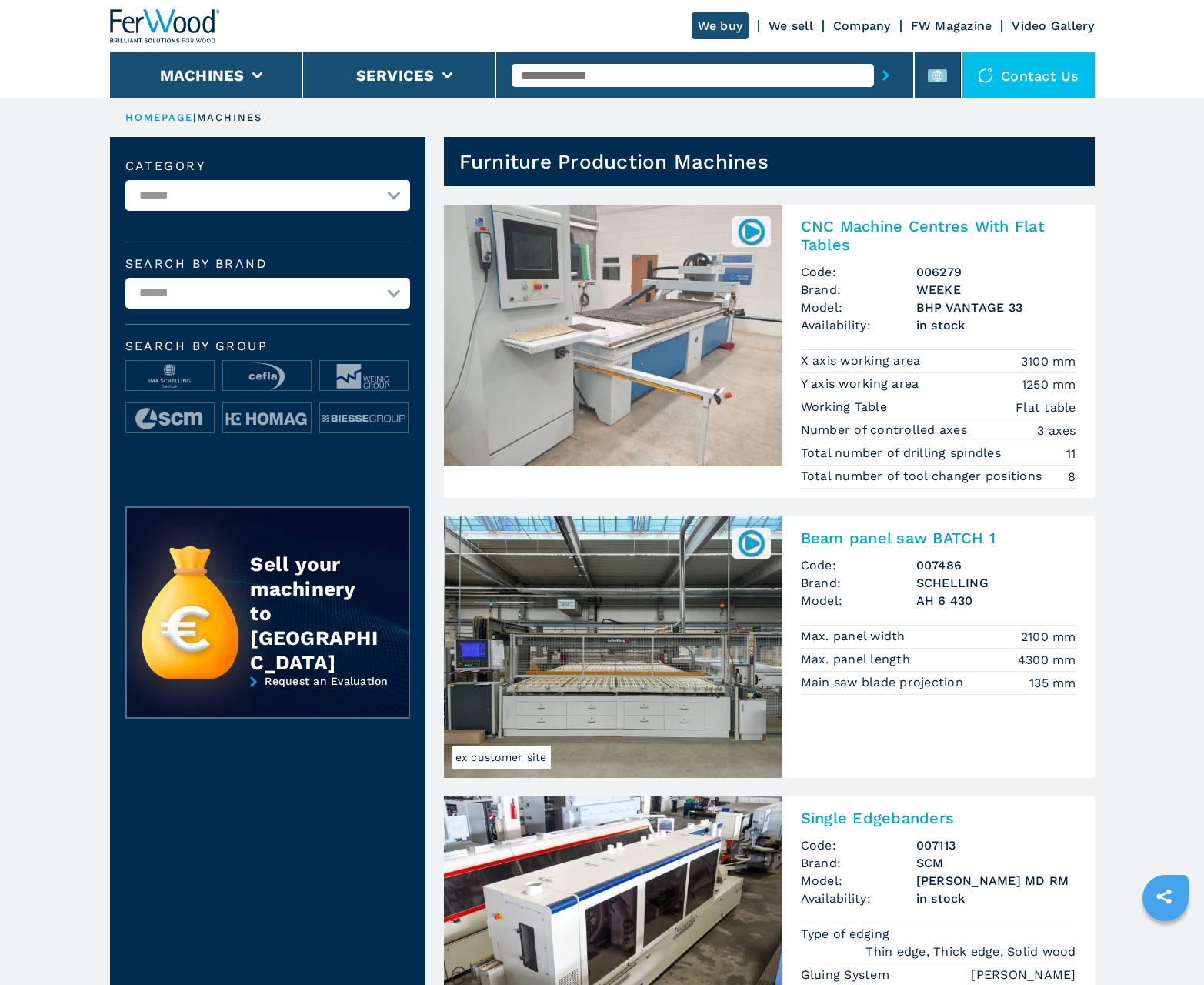
scroll to position [1540, 0]
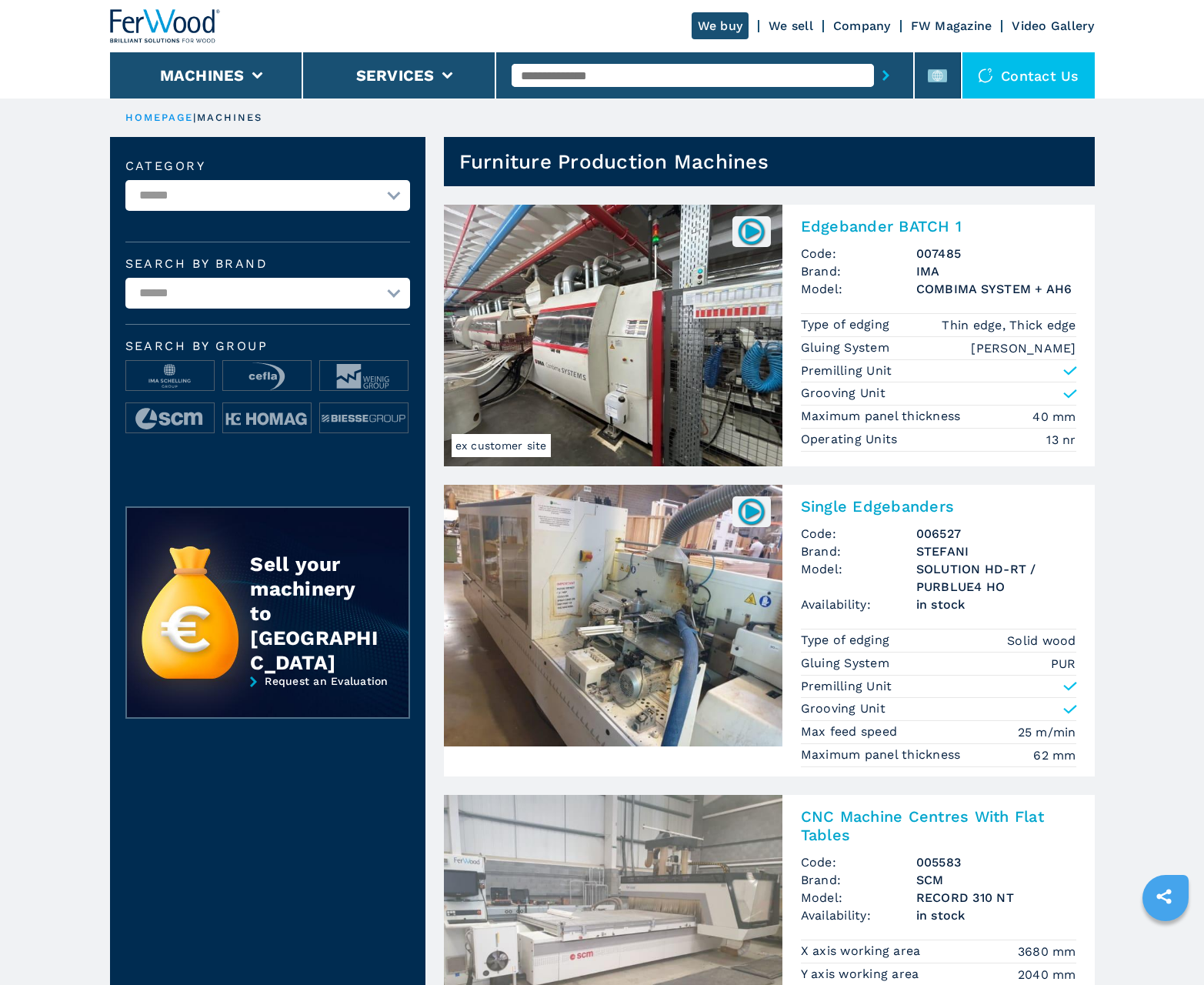
scroll to position [1540, 0]
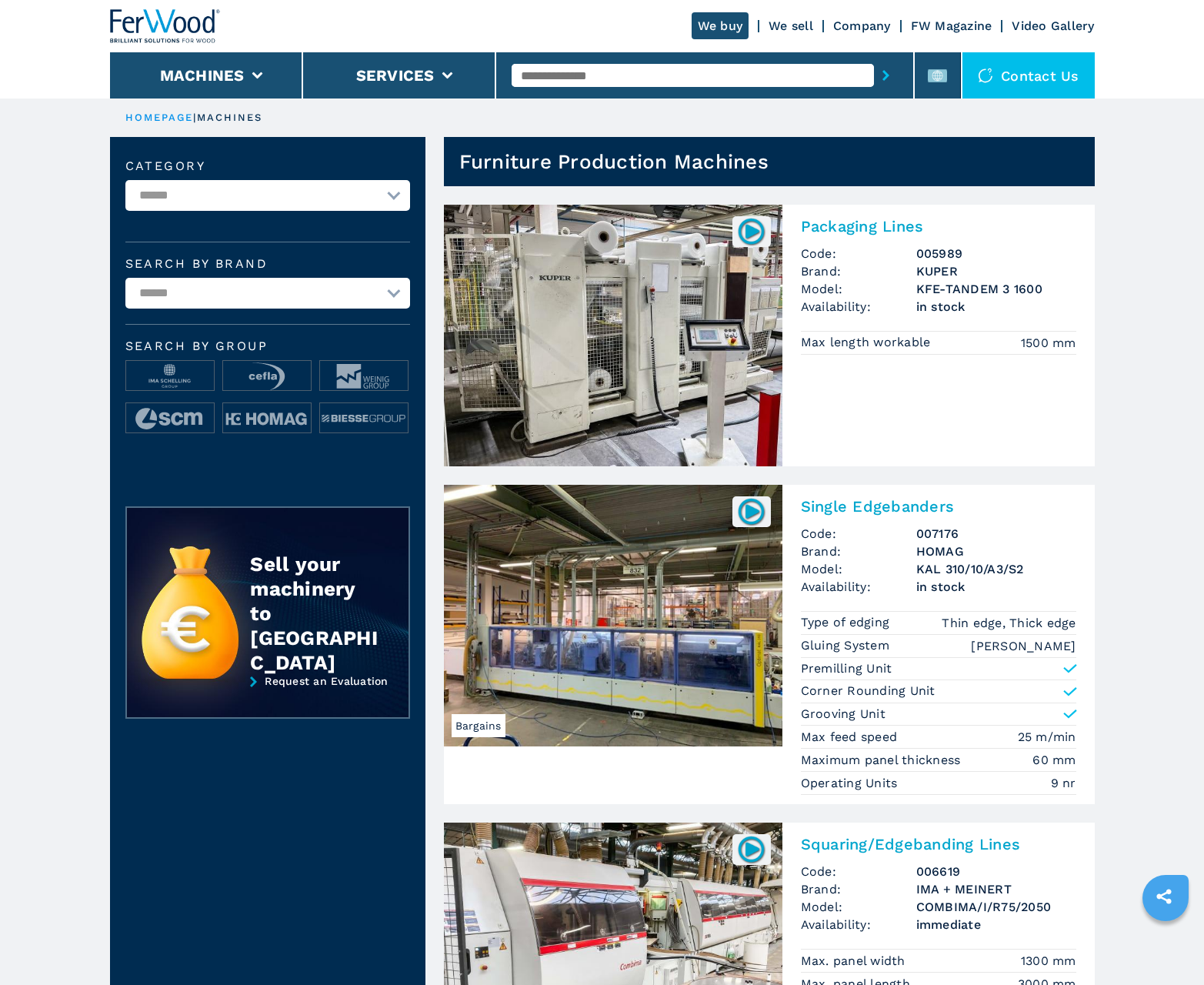
scroll to position [1540, 0]
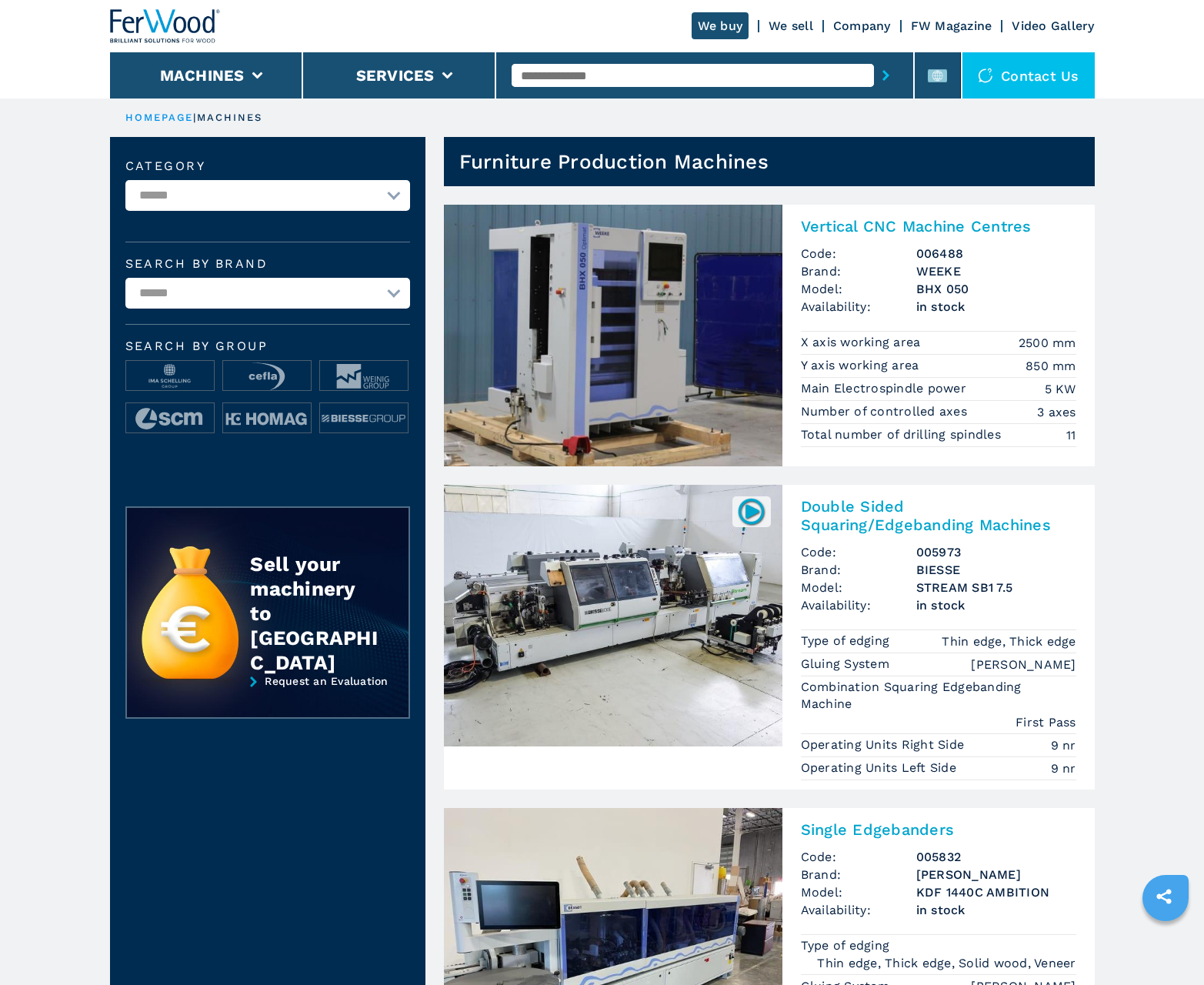
scroll to position [1540, 0]
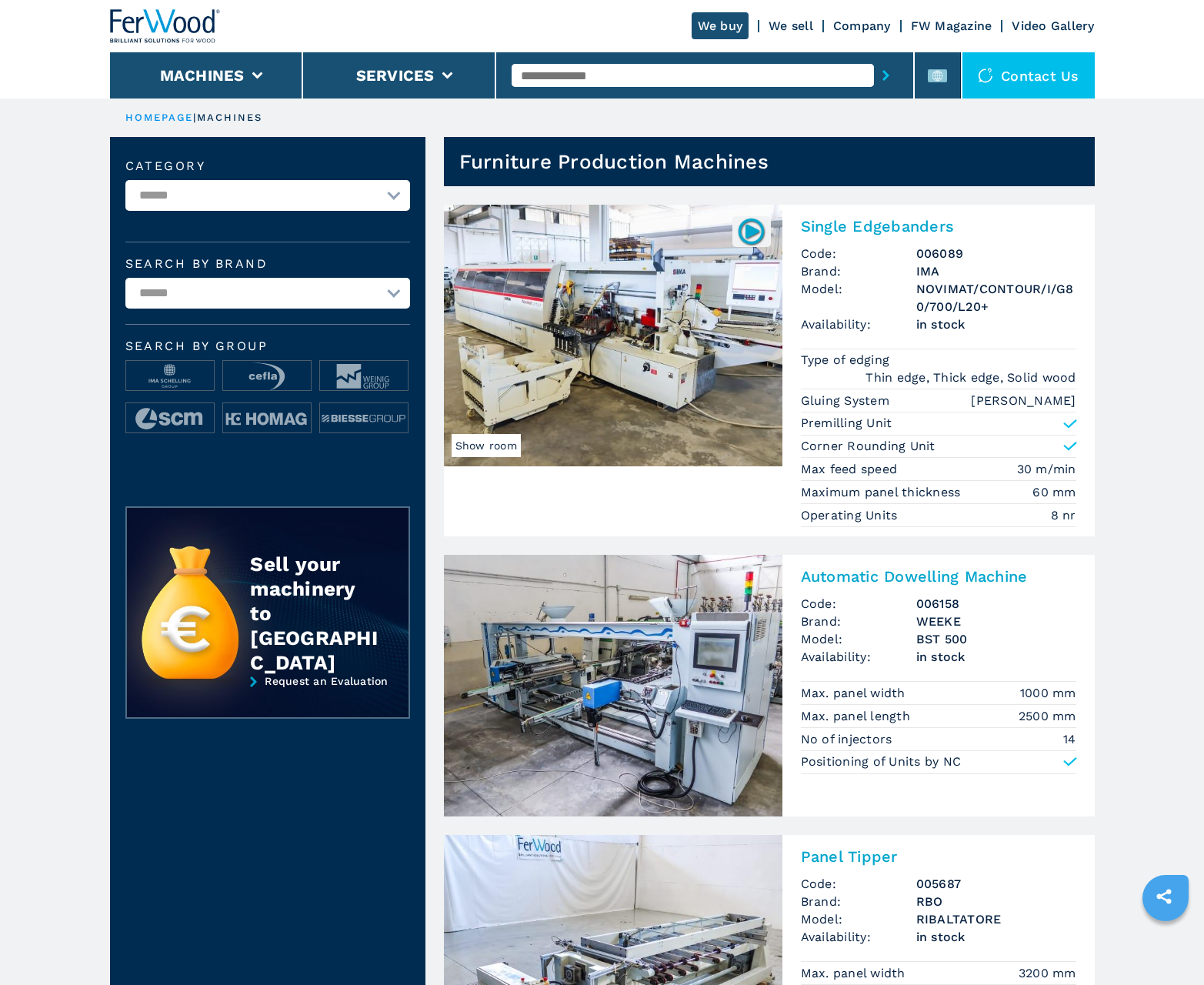
scroll to position [1540, 0]
